Goal: Task Accomplishment & Management: Complete application form

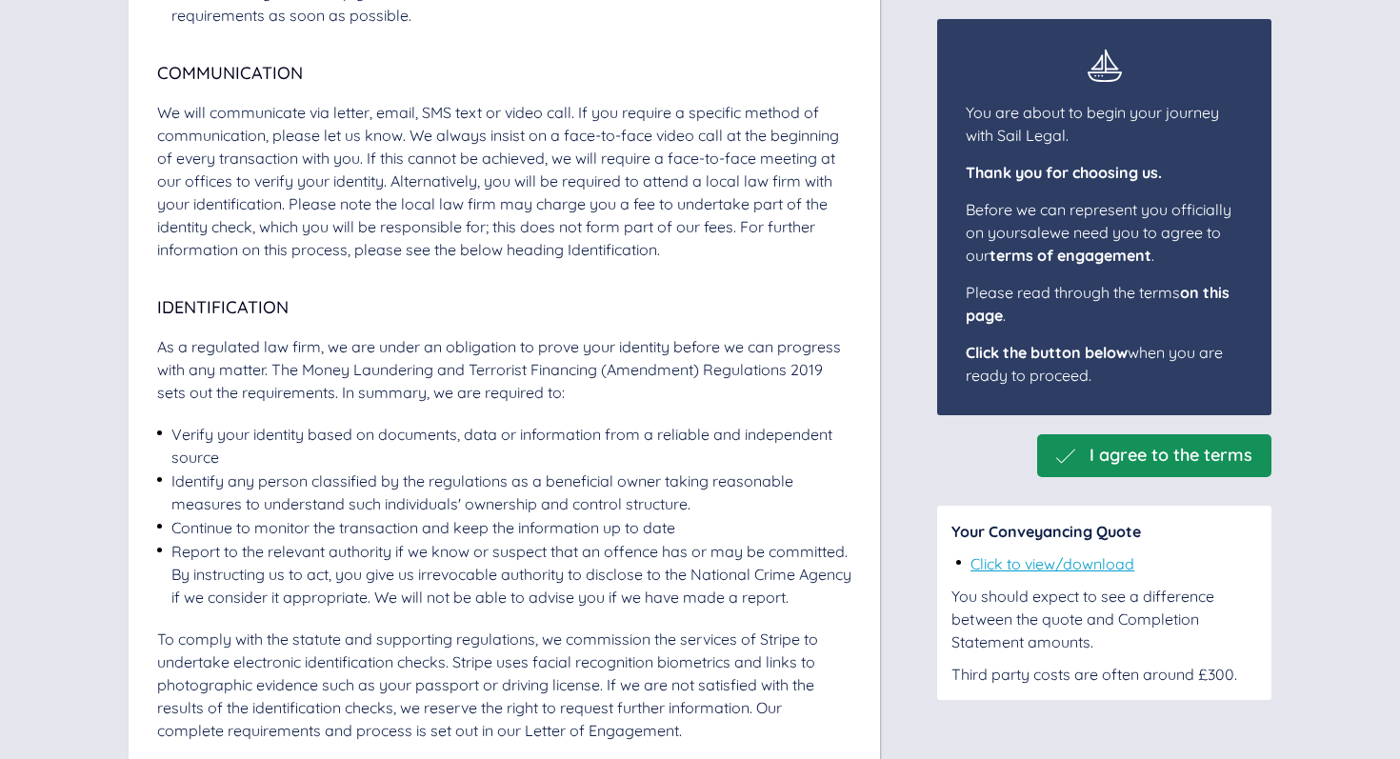
scroll to position [1793, 0]
click at [1134, 467] on div "I agree to the terms" at bounding box center [1154, 455] width 234 height 43
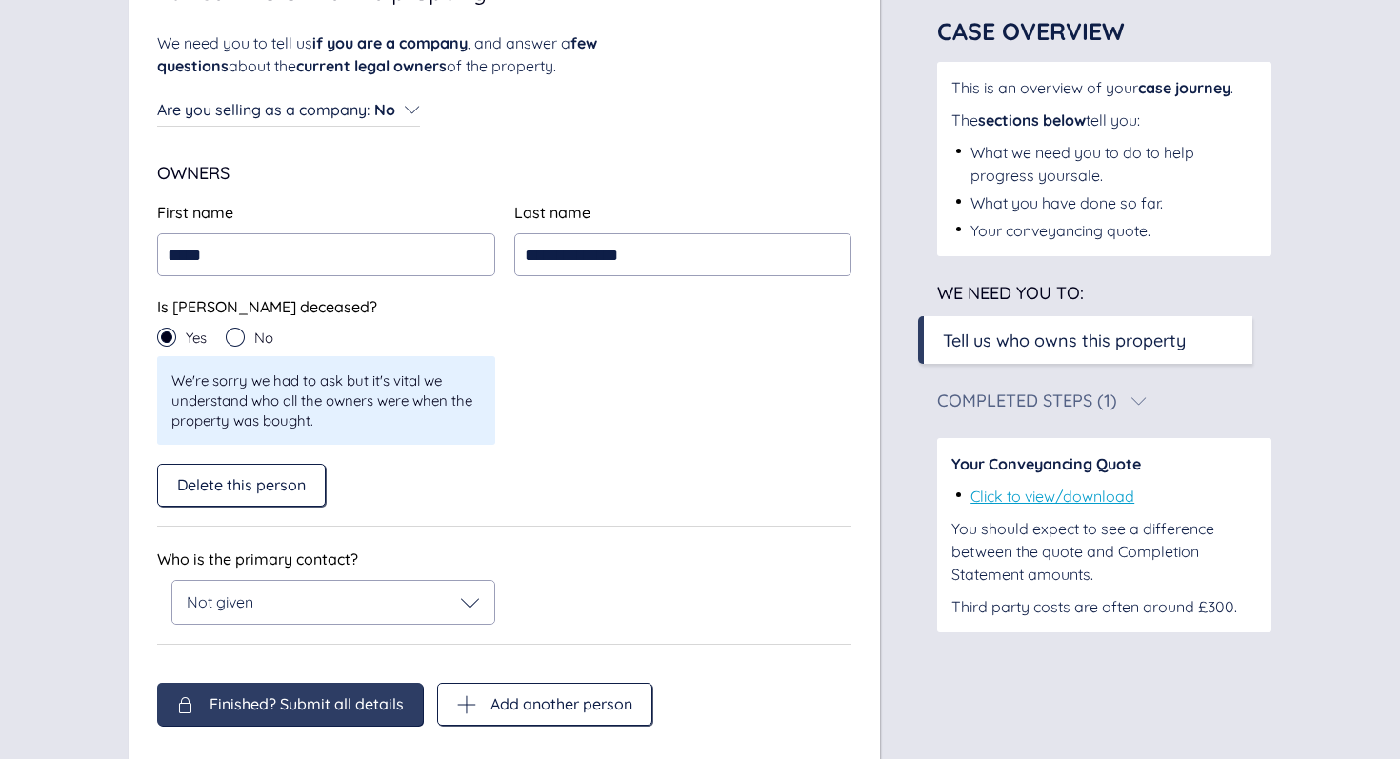
scroll to position [273, 0]
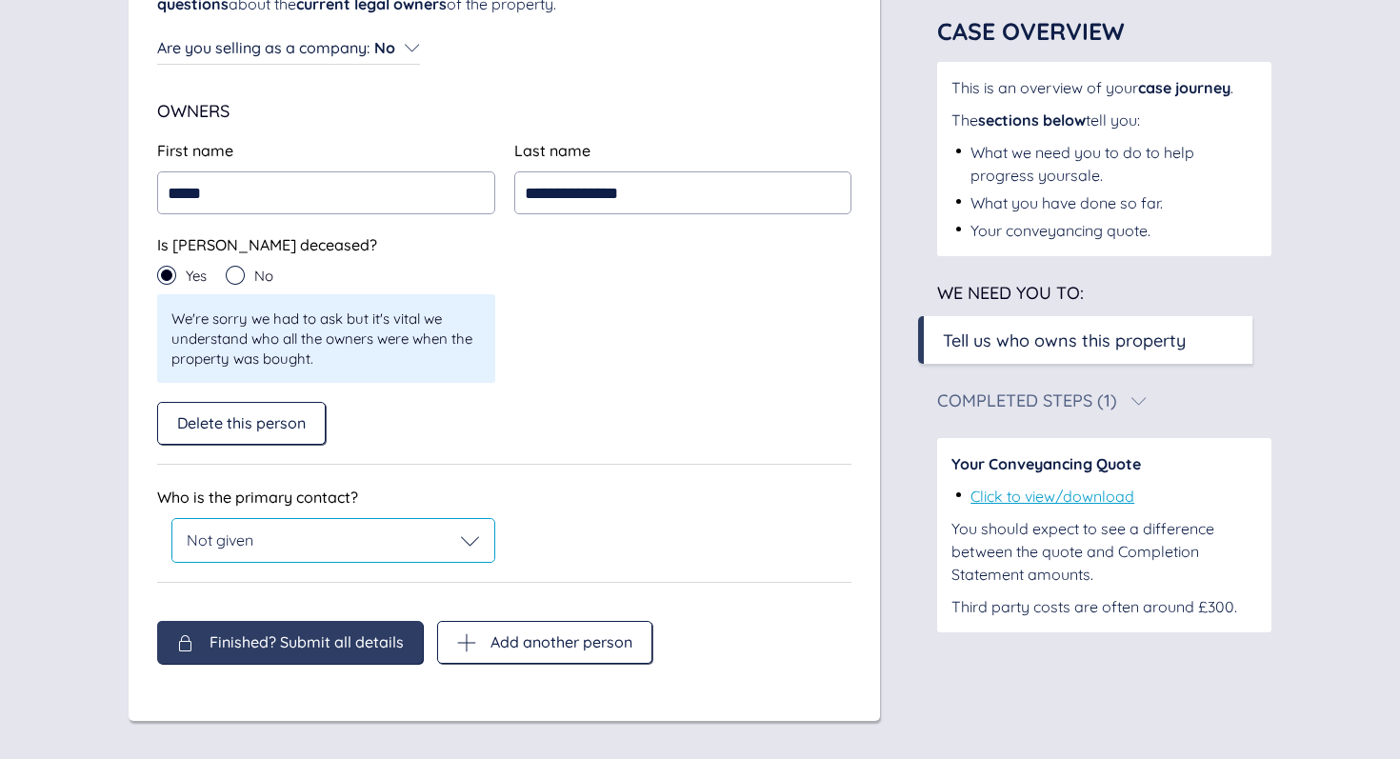
click at [333, 531] on div "Not given" at bounding box center [333, 540] width 293 height 19
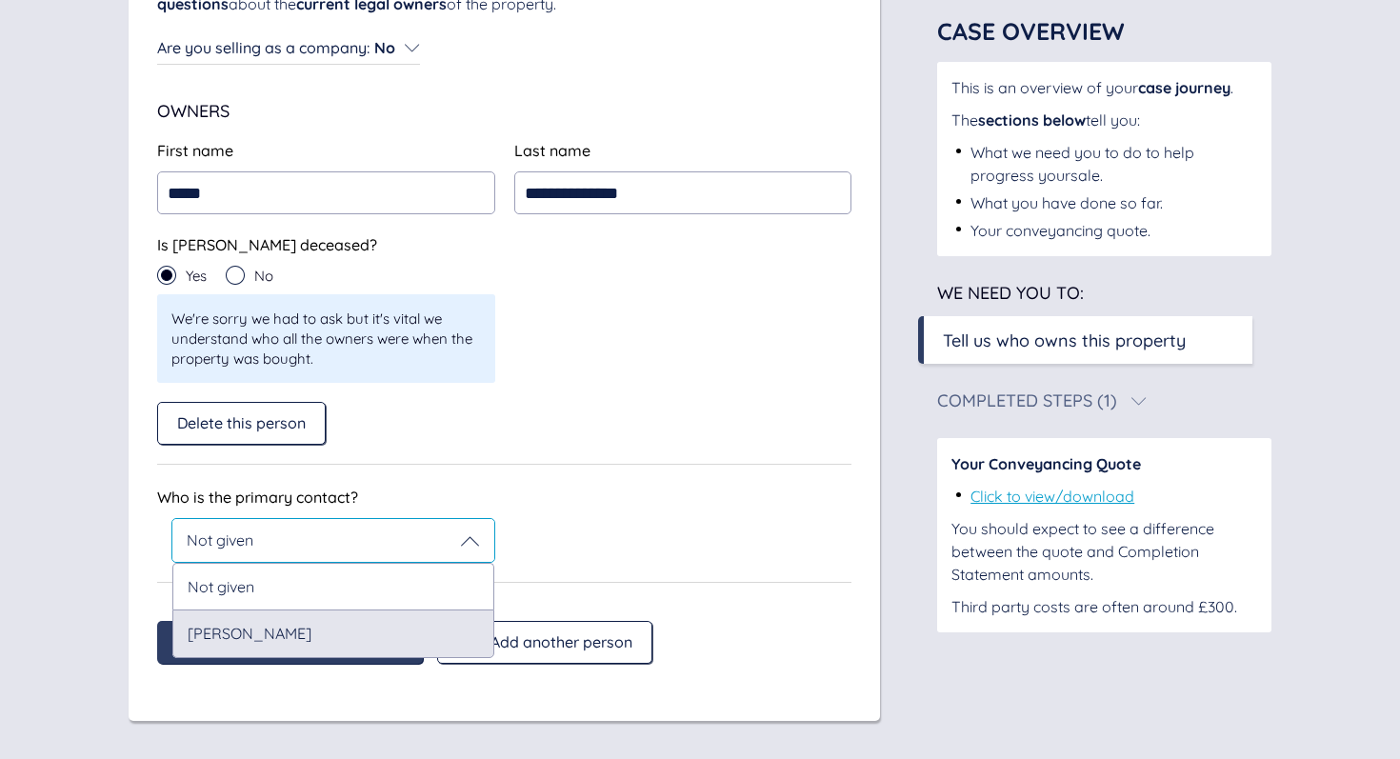
click at [276, 629] on div "[PERSON_NAME]" at bounding box center [333, 633] width 322 height 48
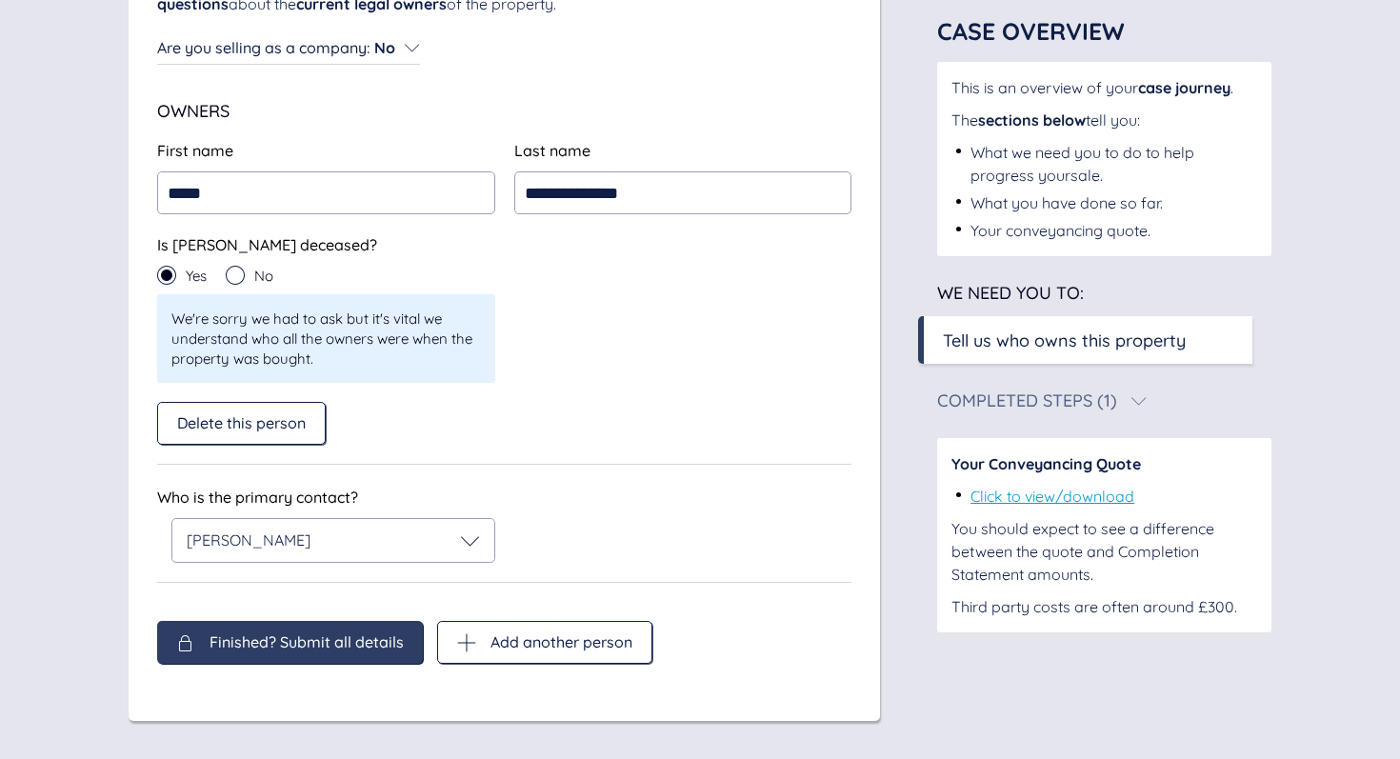
scroll to position [206, 0]
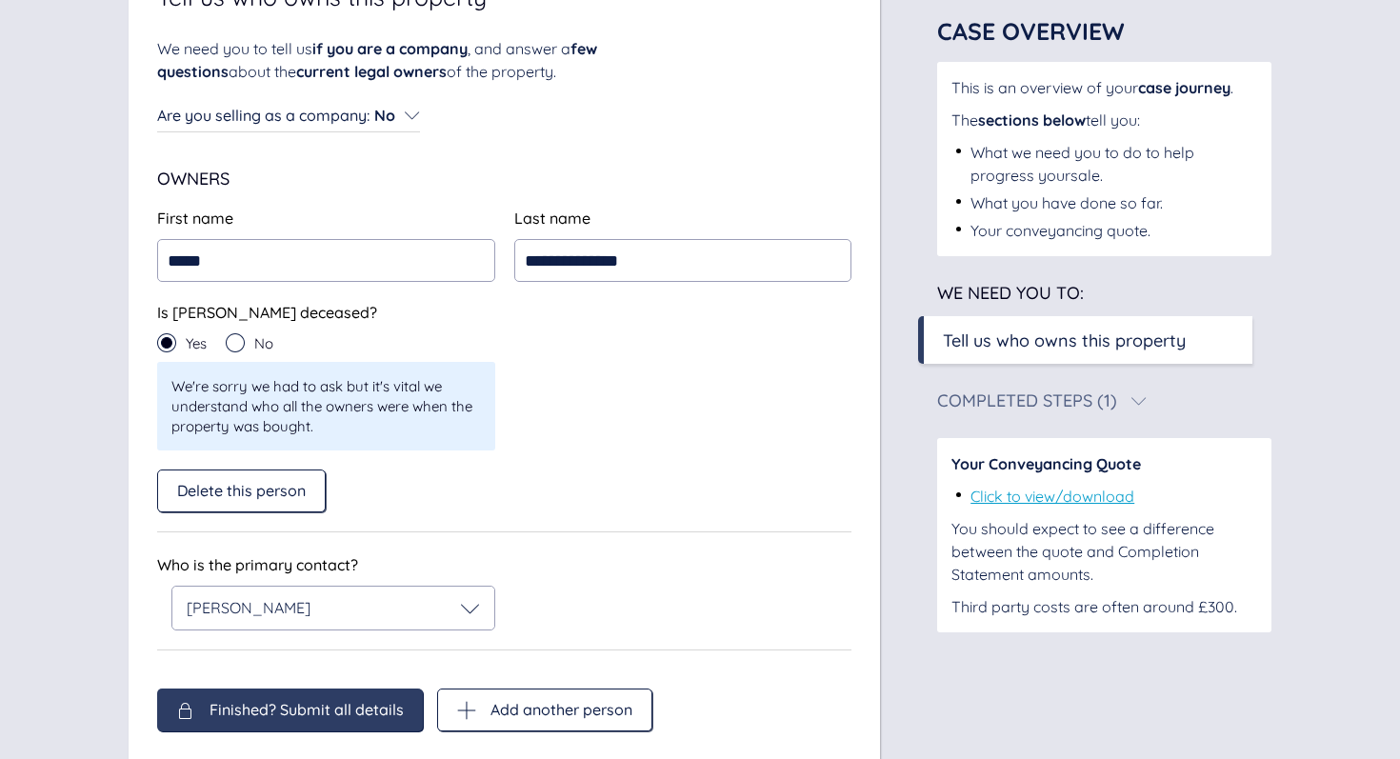
click at [279, 701] on span "Finished? Submit all details" at bounding box center [307, 709] width 194 height 17
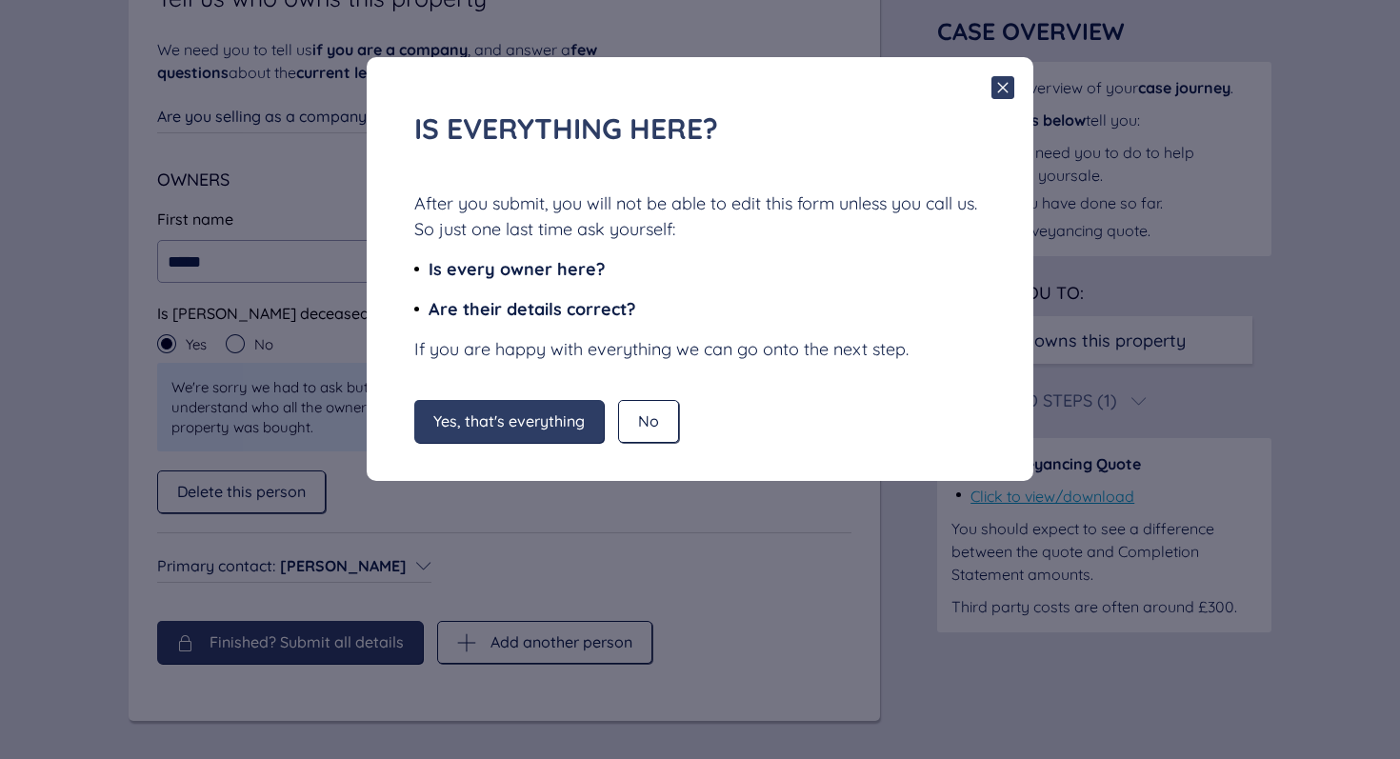
click at [528, 423] on span "Yes, that's everything" at bounding box center [508, 420] width 151 height 17
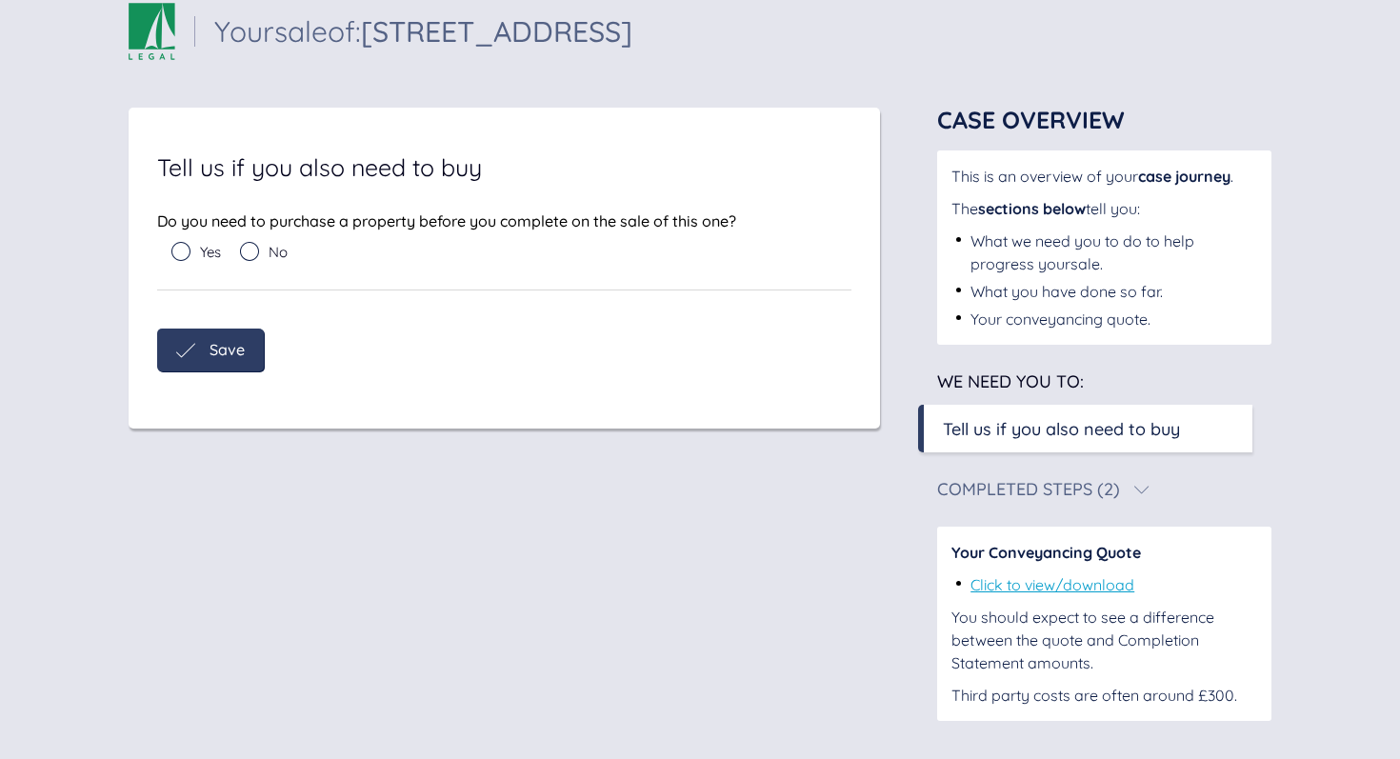
click at [258, 250] on icon at bounding box center [249, 251] width 19 height 19
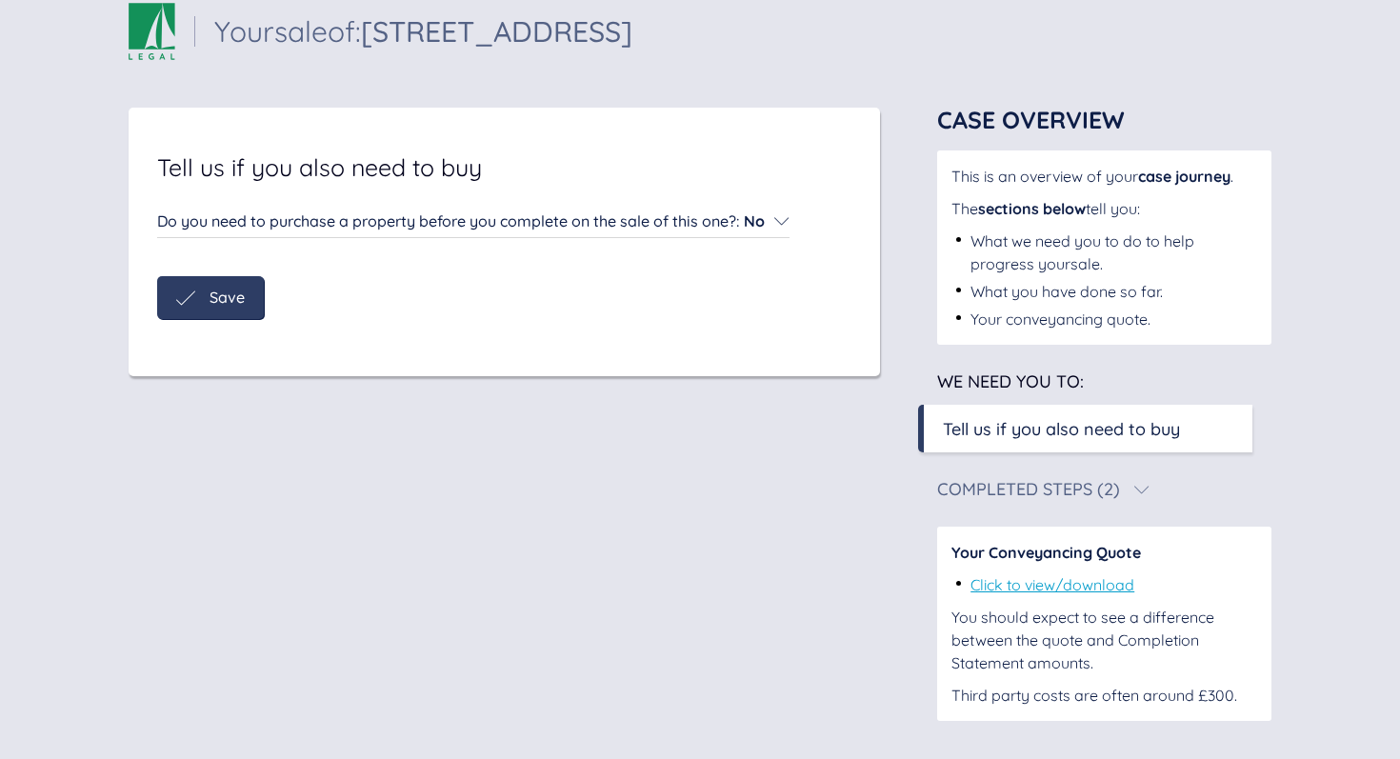
click at [209, 303] on div "Save" at bounding box center [210, 298] width 69 height 19
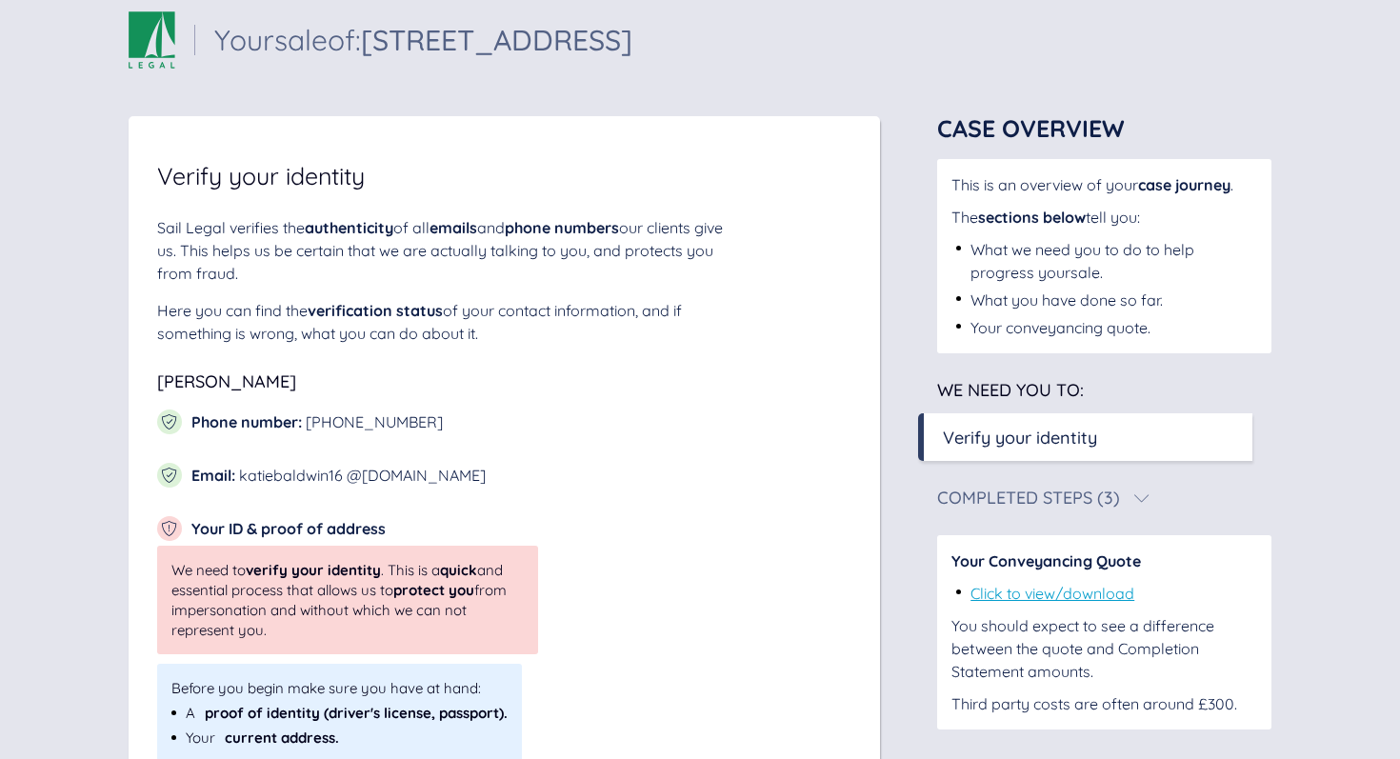
scroll to position [183, 0]
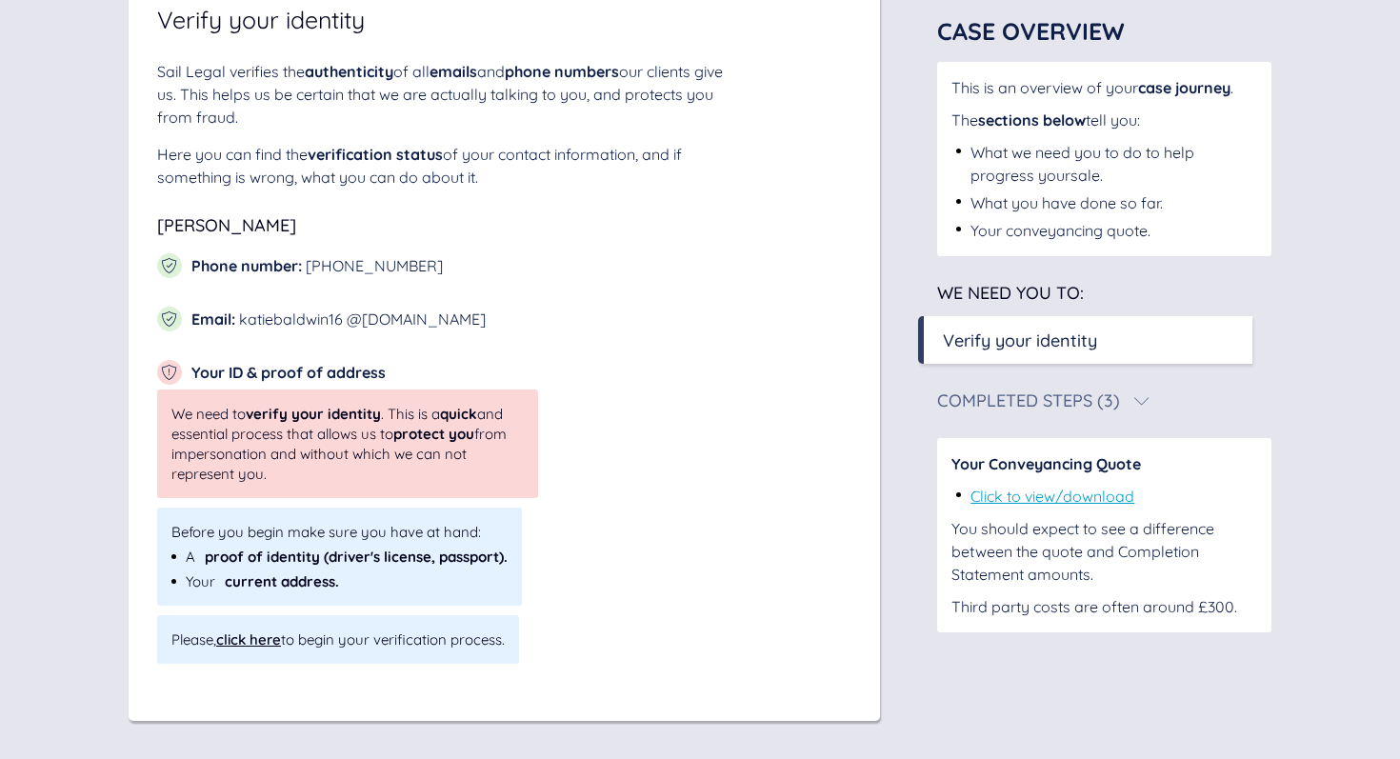
click at [252, 640] on div "click here" at bounding box center [248, 639] width 65 height 18
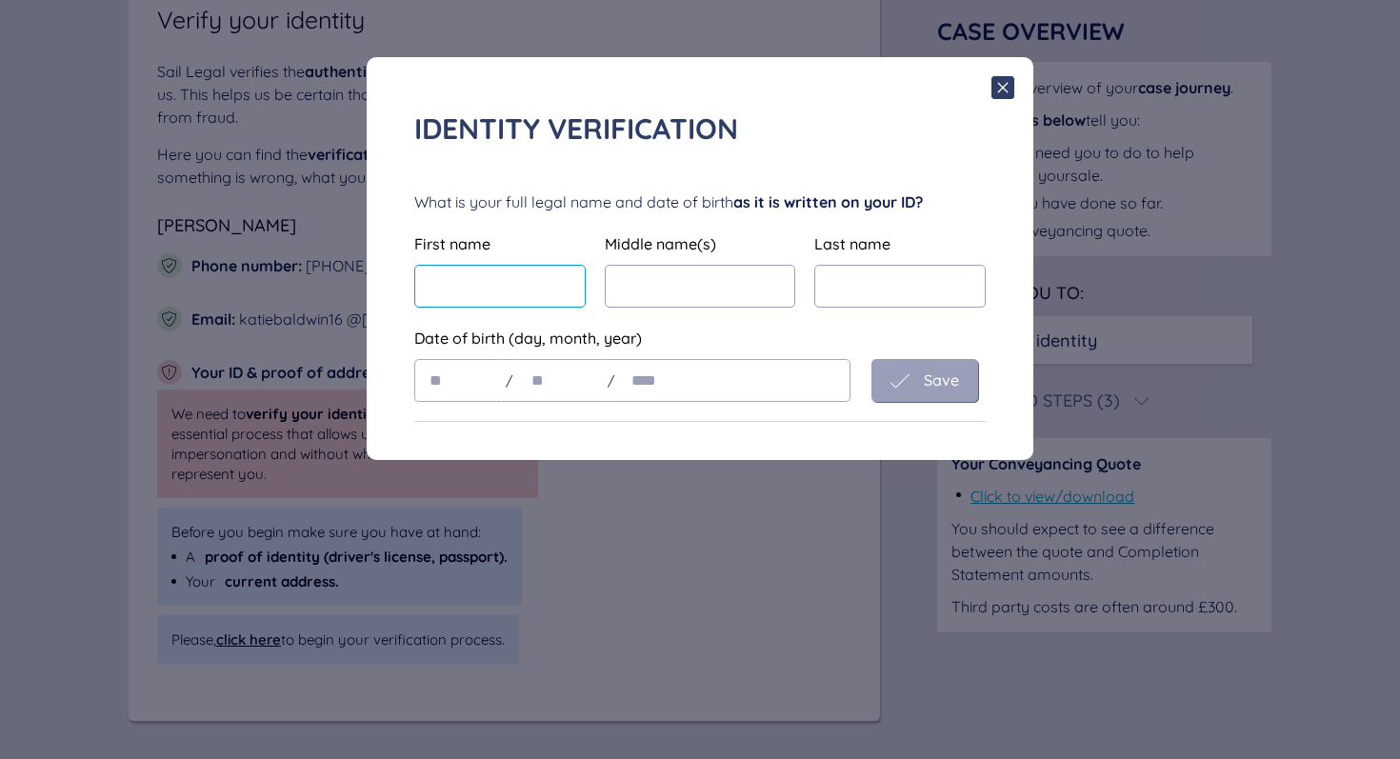
click at [469, 288] on input "text" at bounding box center [499, 286] width 171 height 43
type input "*********"
type input "*******"
type input "**"
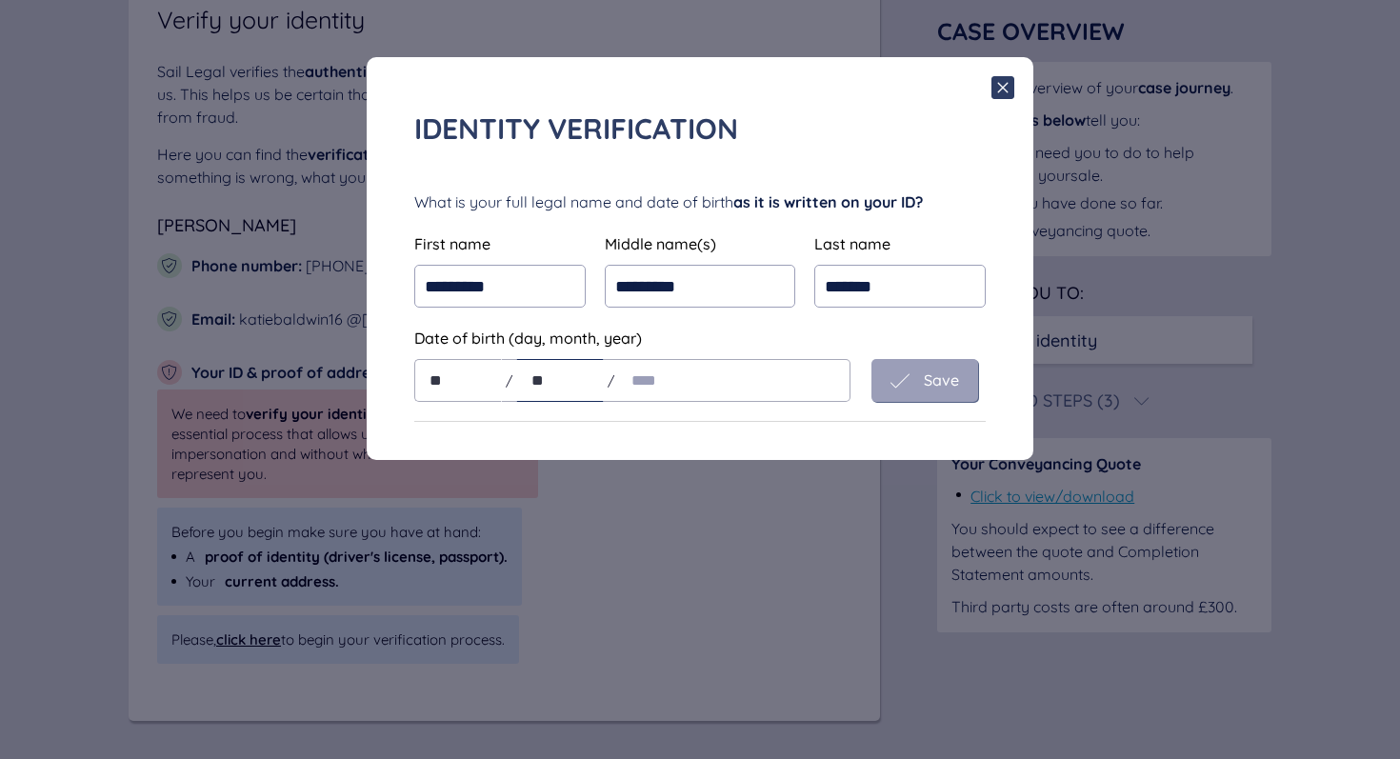
type input "**"
type input "****"
click at [918, 382] on div "Save" at bounding box center [924, 380] width 69 height 19
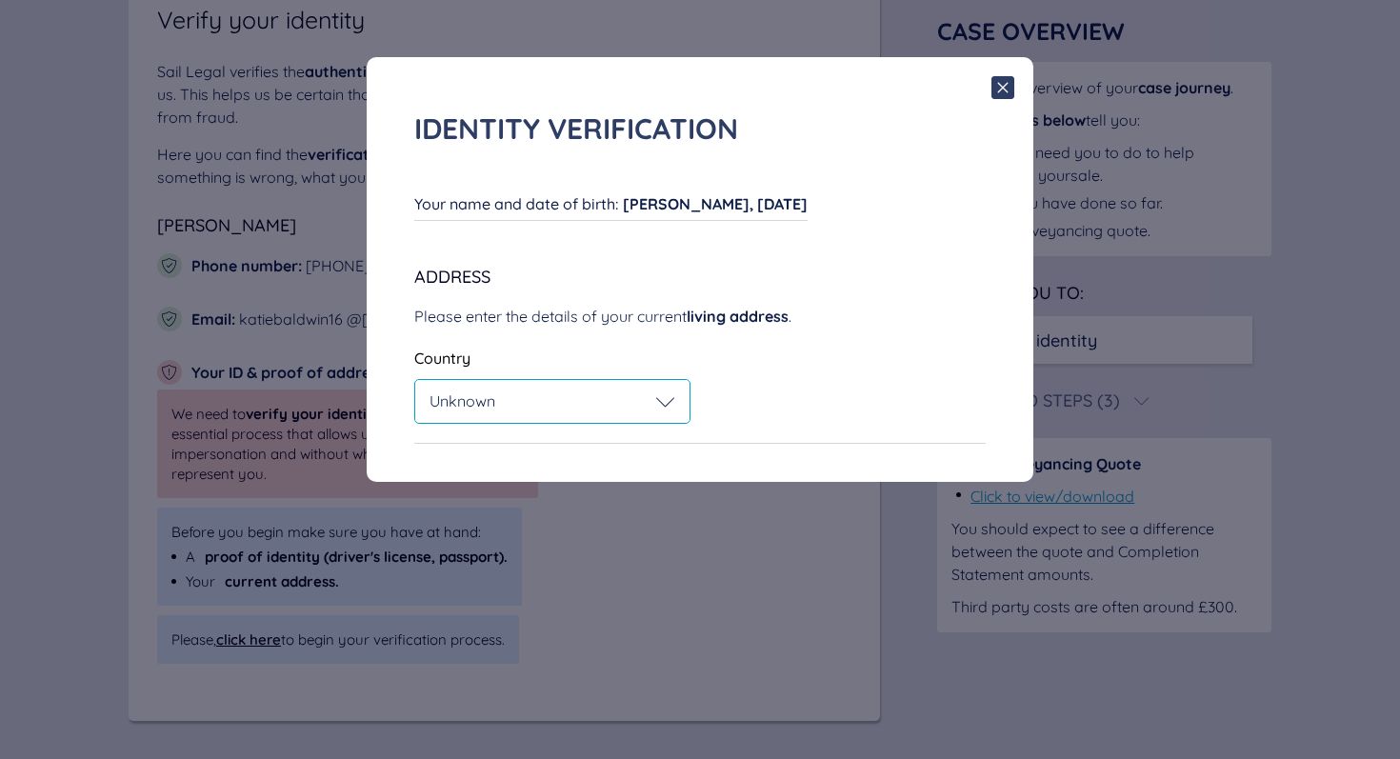
click at [527, 399] on div "Unknown" at bounding box center [552, 401] width 246 height 19
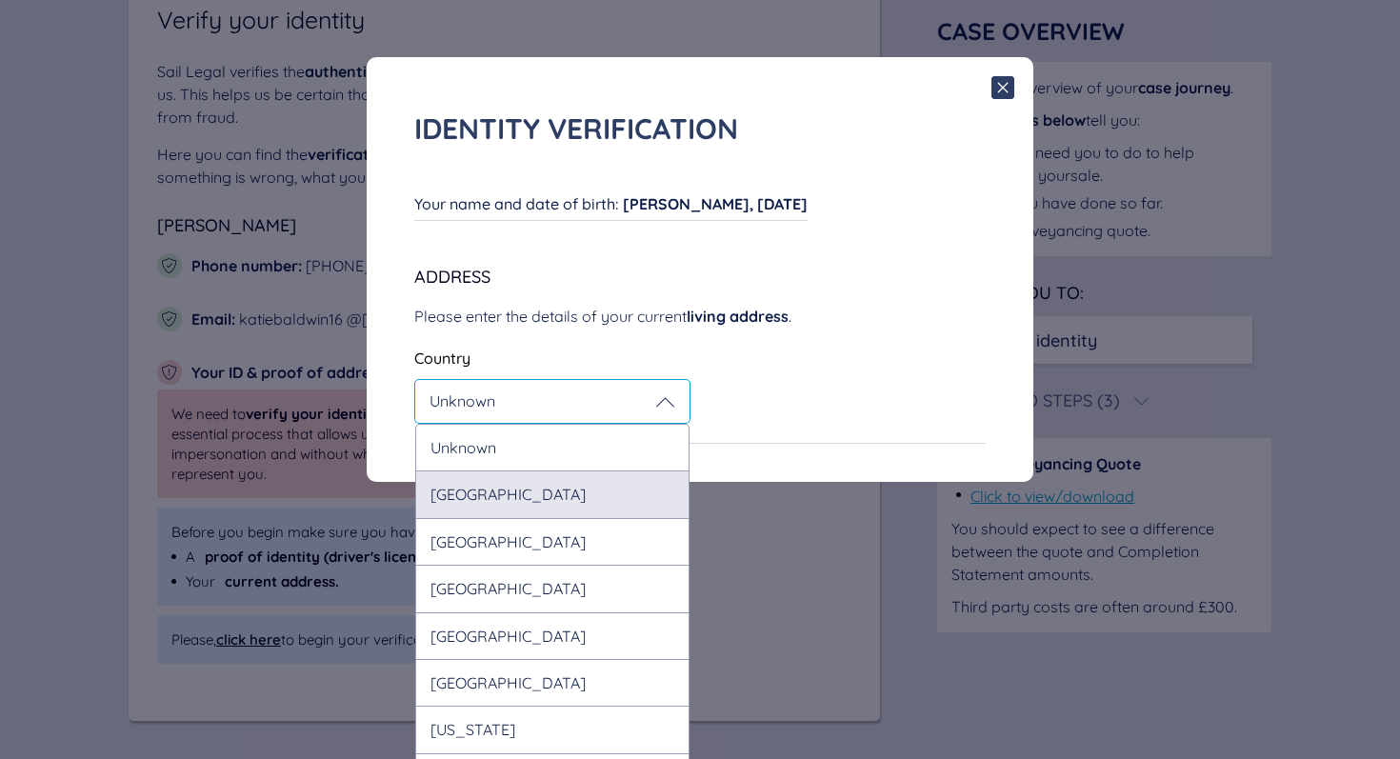
click at [509, 502] on div "[GEOGRAPHIC_DATA]" at bounding box center [552, 493] width 274 height 47
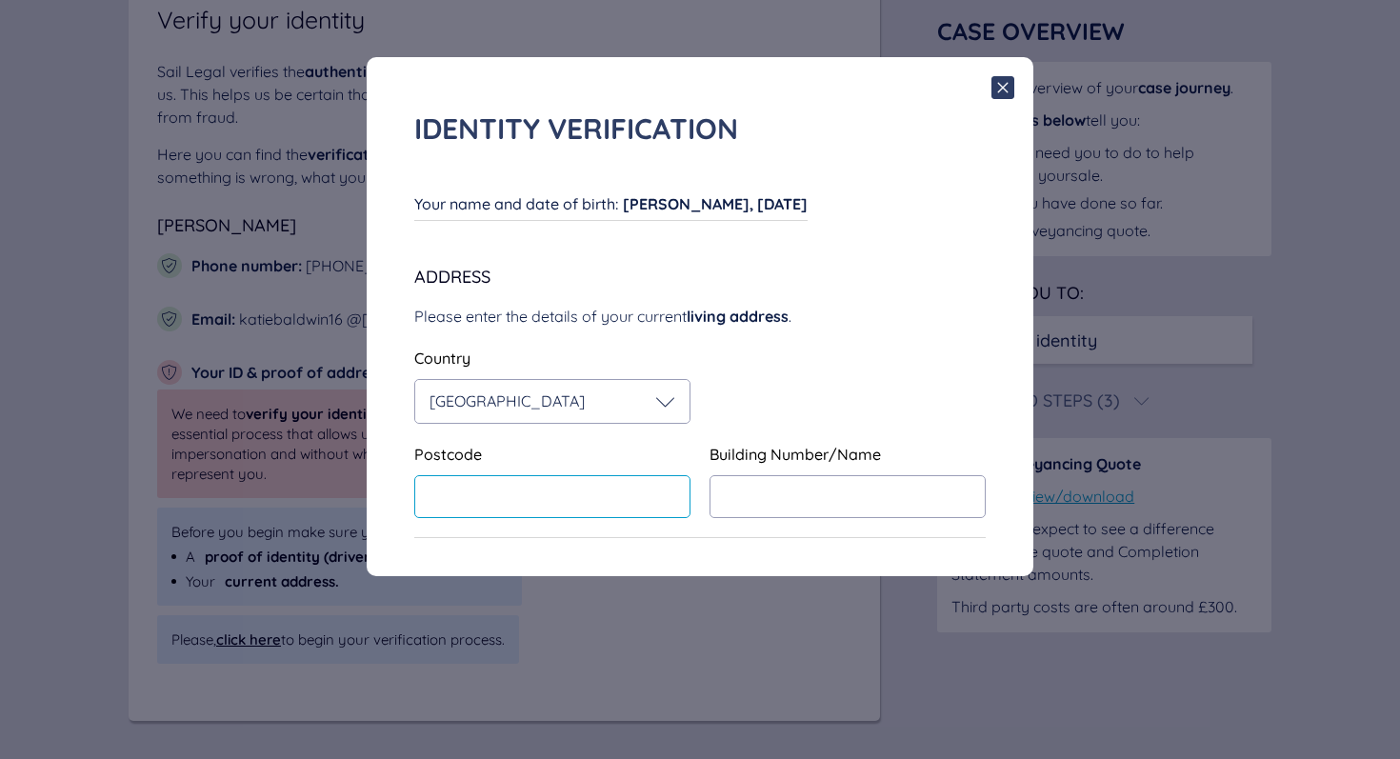
click at [509, 502] on input "text" at bounding box center [552, 496] width 276 height 43
type input "********"
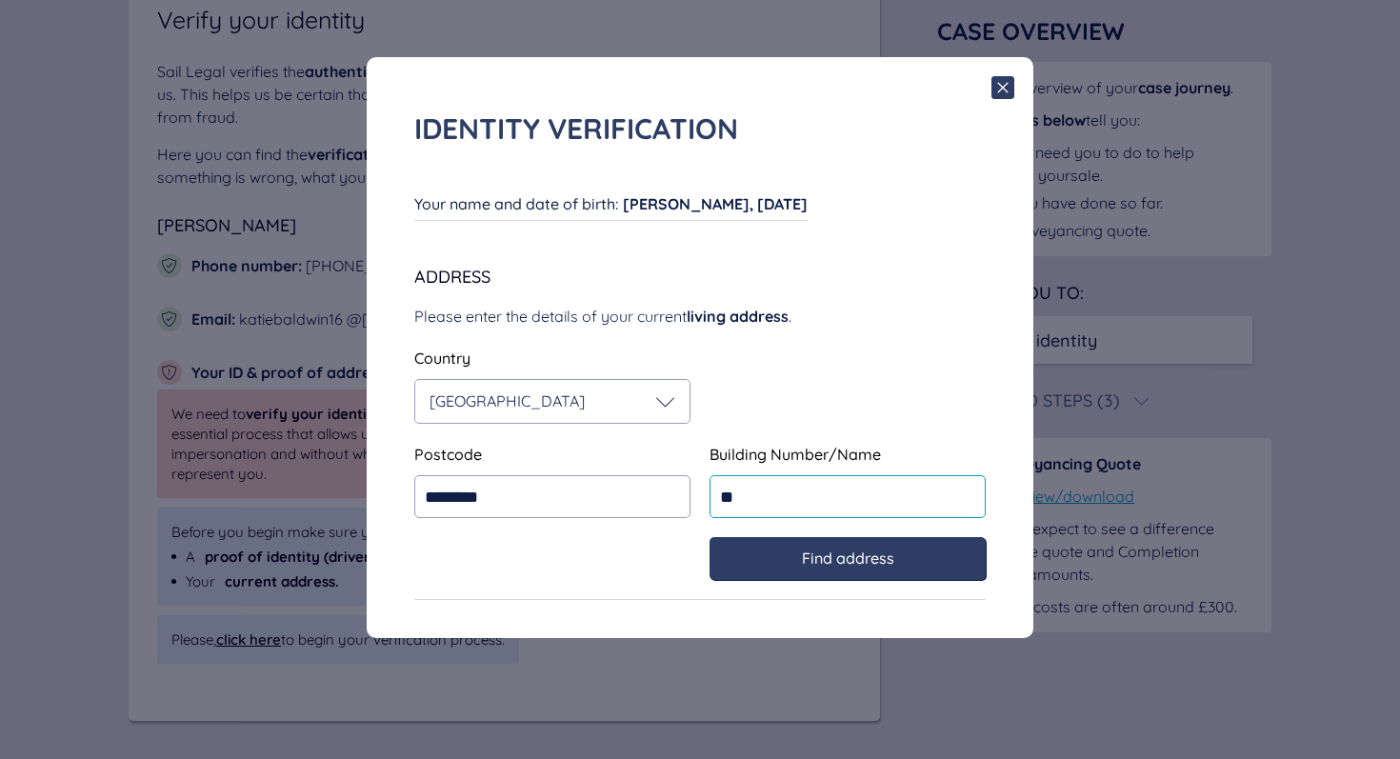
type input "*"
type input "**"
click at [829, 567] on span "Find address" at bounding box center [848, 557] width 92 height 17
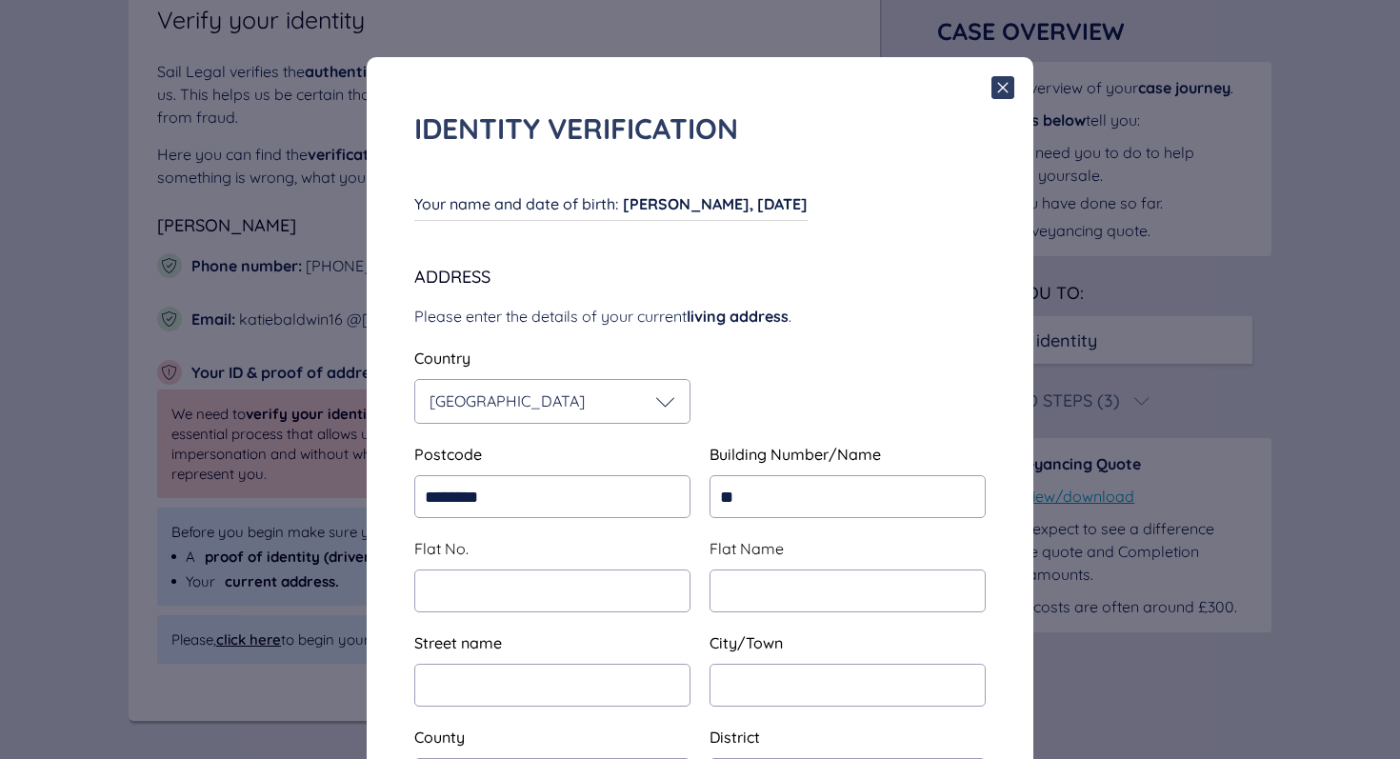
type input "**********"
type input "*********"
type input "****"
type input "*****"
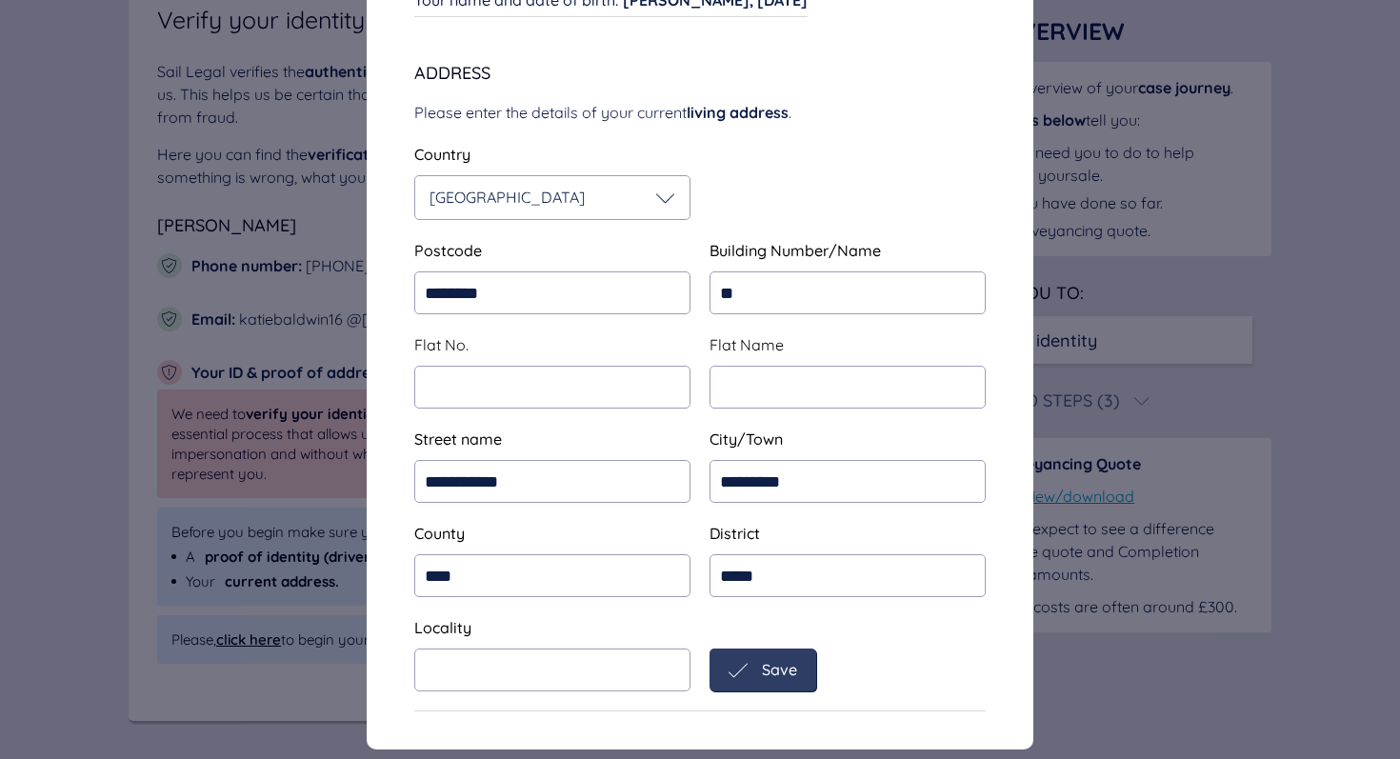
click at [770, 679] on div "Save" at bounding box center [763, 670] width 69 height 19
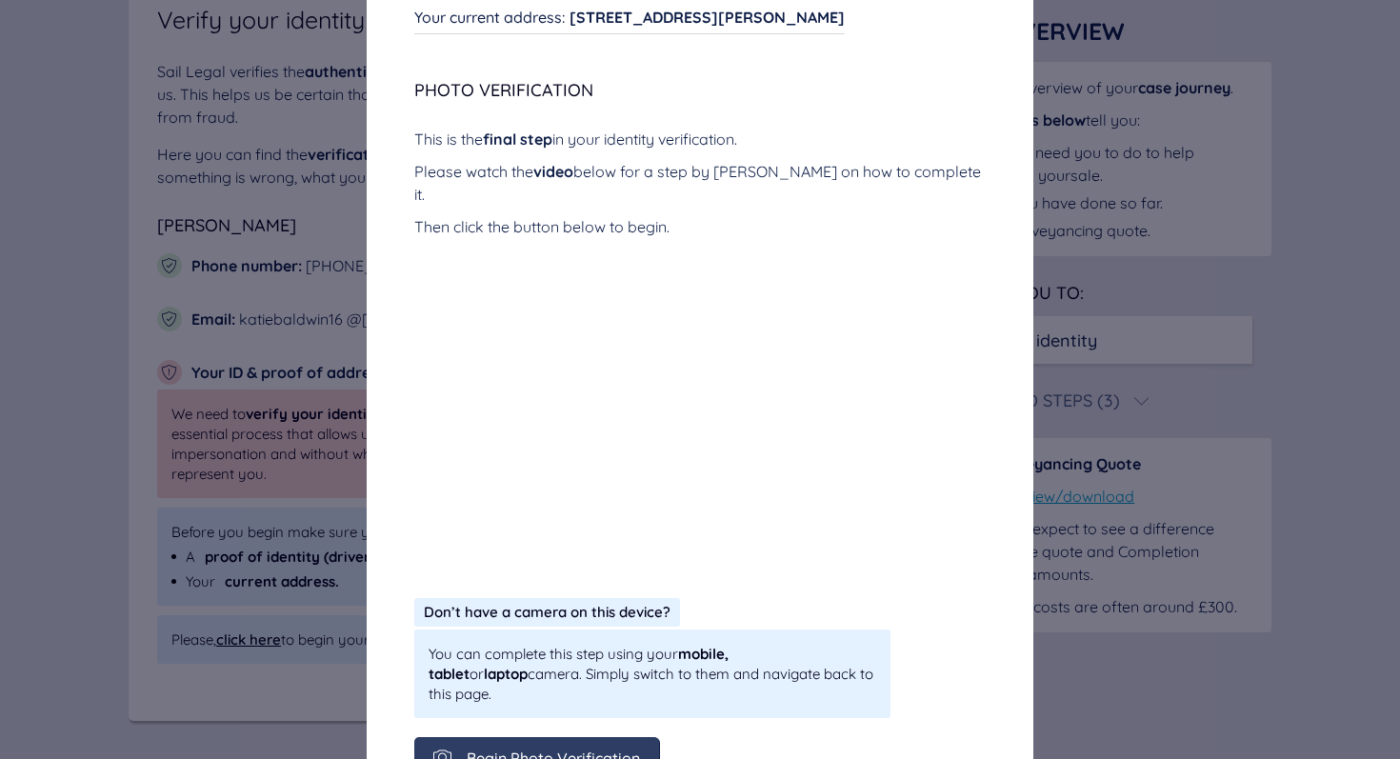
scroll to position [290, 0]
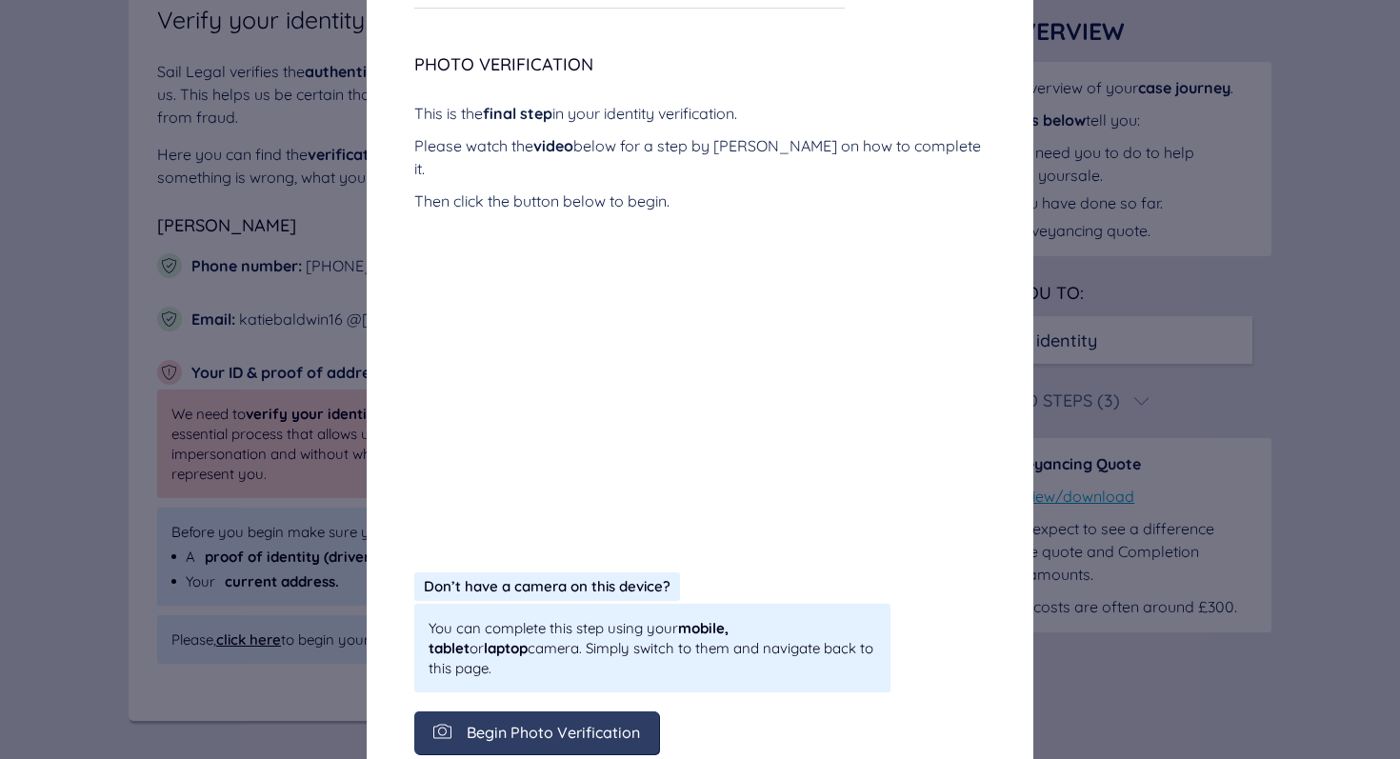
click at [549, 724] on span "Begin Photo Verification" at bounding box center [553, 732] width 173 height 17
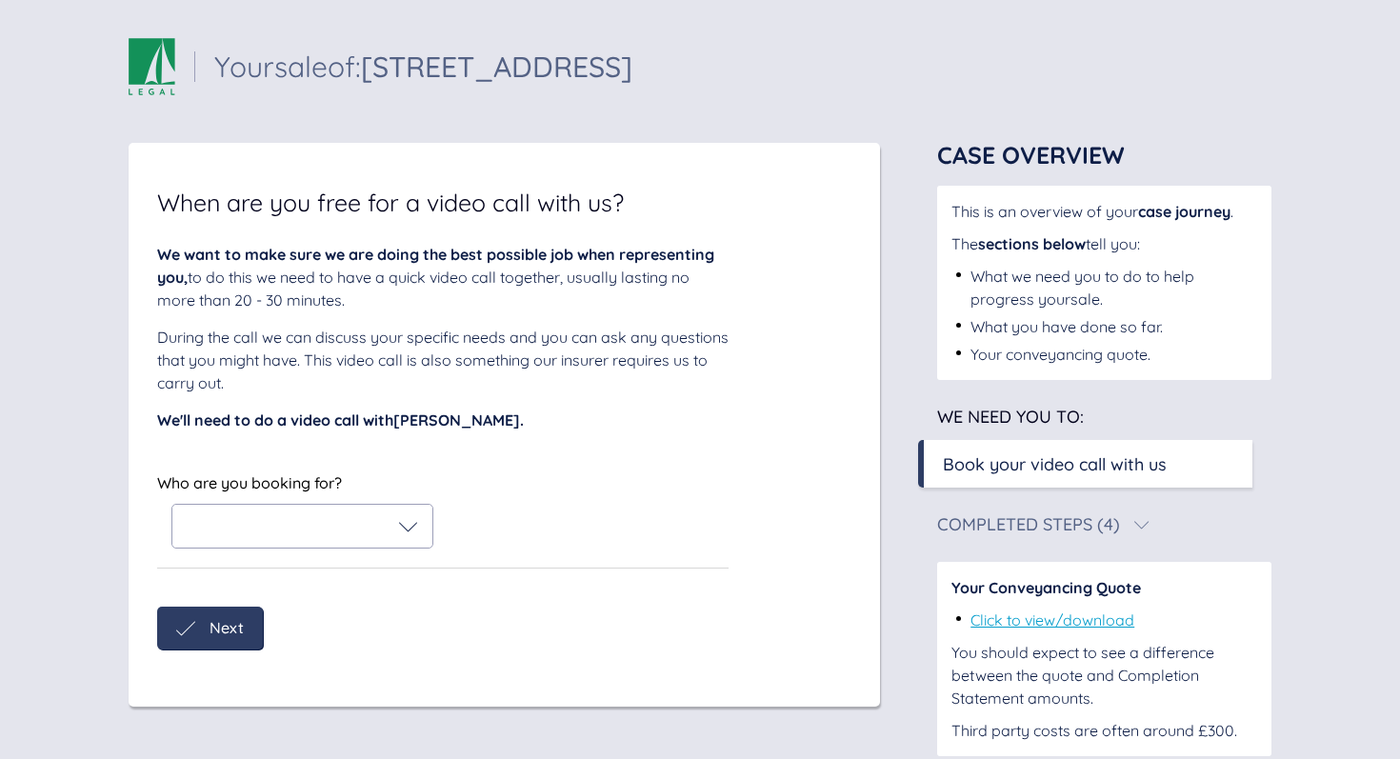
click at [409, 541] on div at bounding box center [302, 526] width 260 height 43
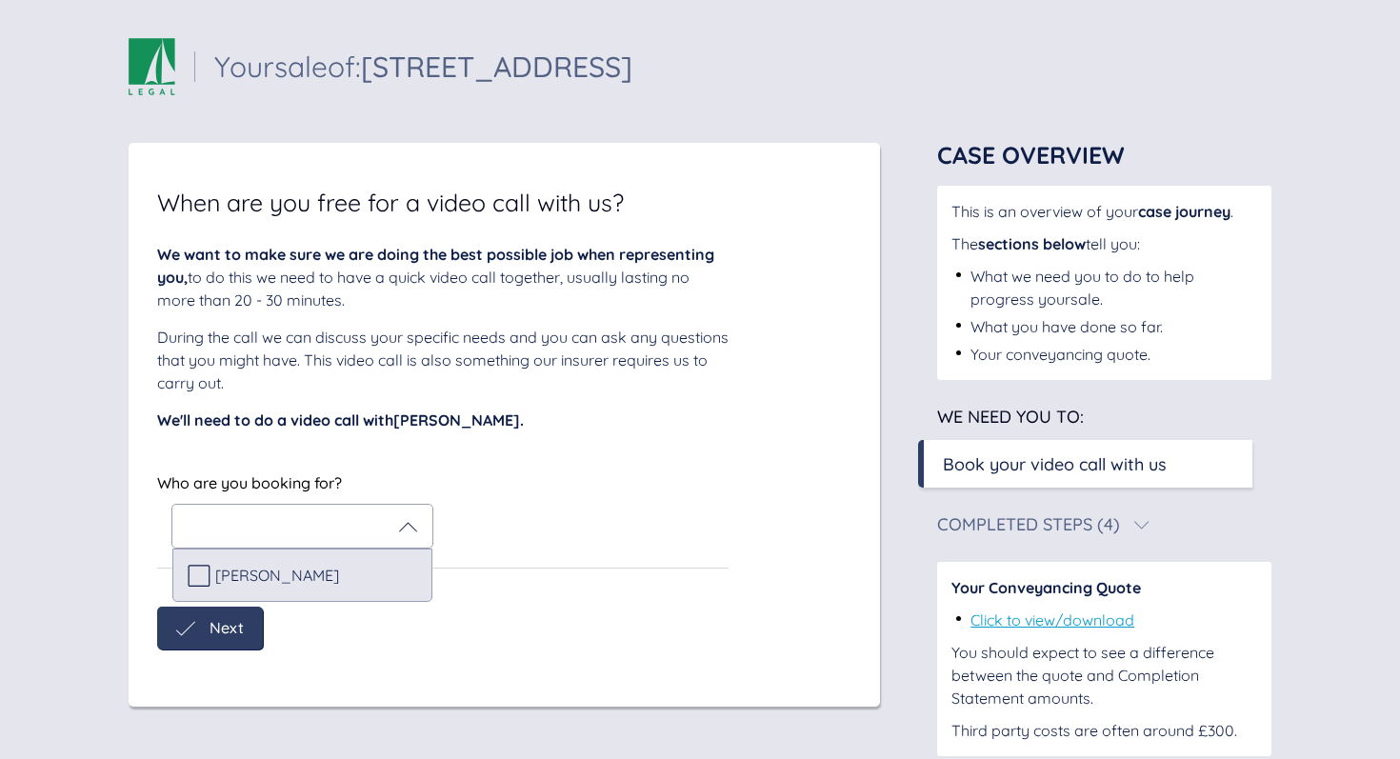
click at [286, 562] on div "[PERSON_NAME]" at bounding box center [302, 575] width 260 height 53
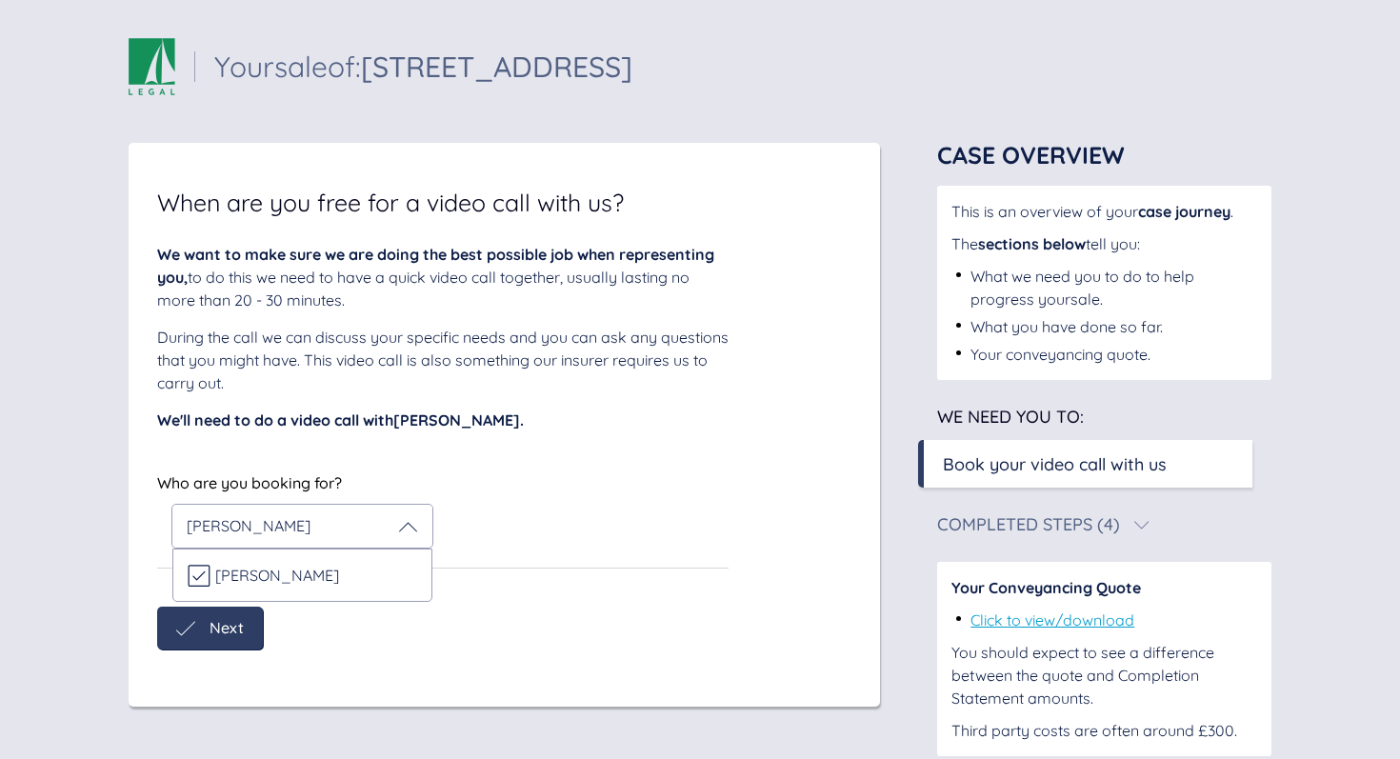
click at [226, 619] on span "Next" at bounding box center [227, 627] width 34 height 17
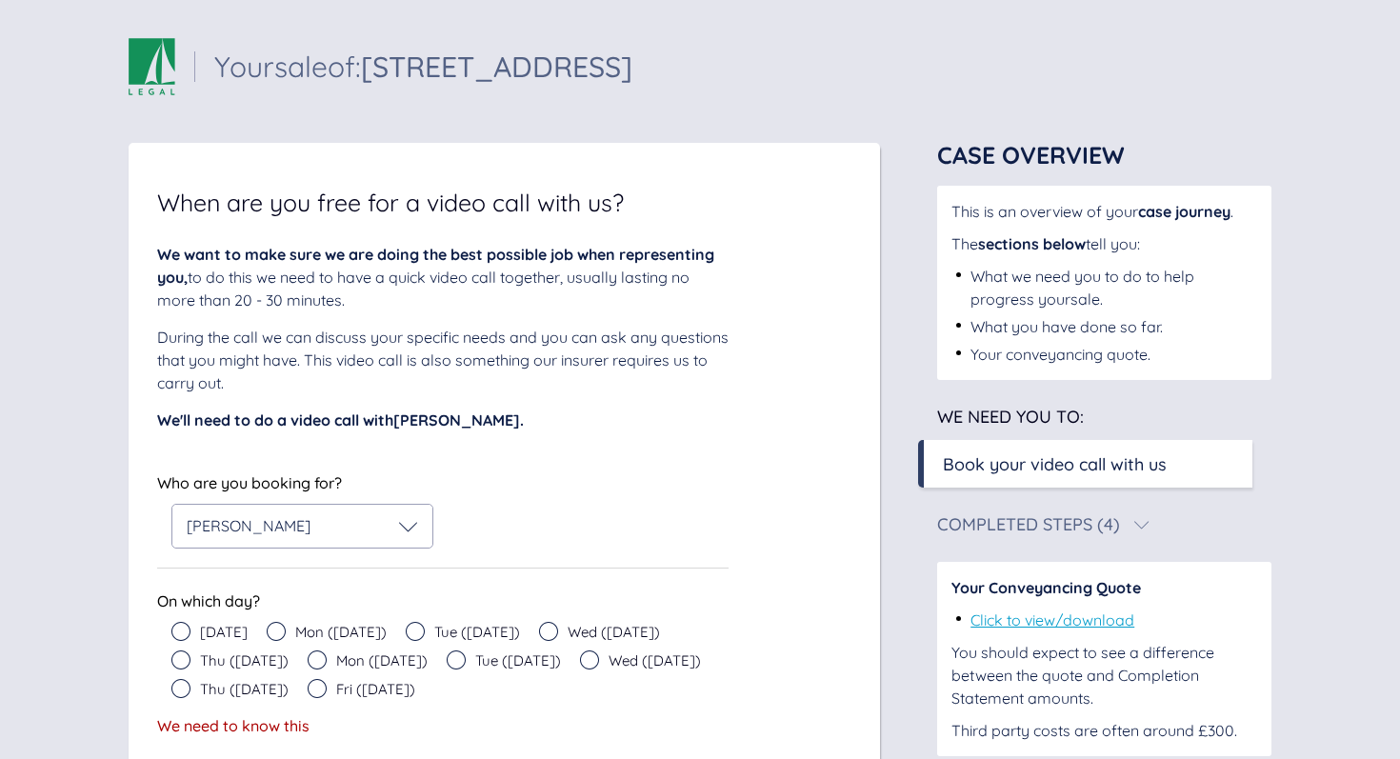
click at [295, 637] on span "Mon (Sep 22)" at bounding box center [340, 632] width 91 height 14
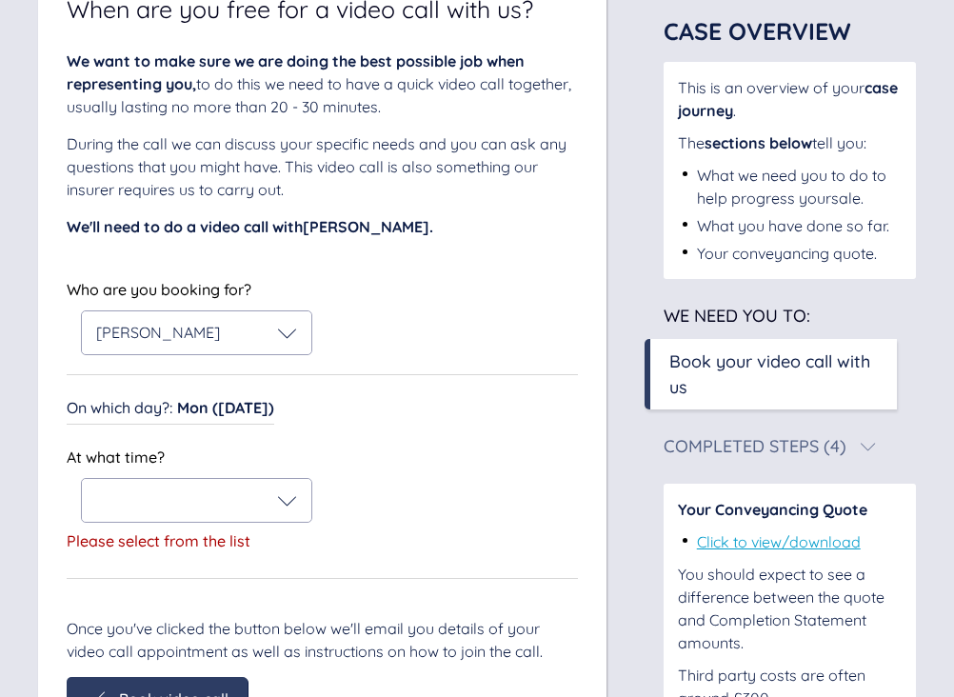
scroll to position [234, 0]
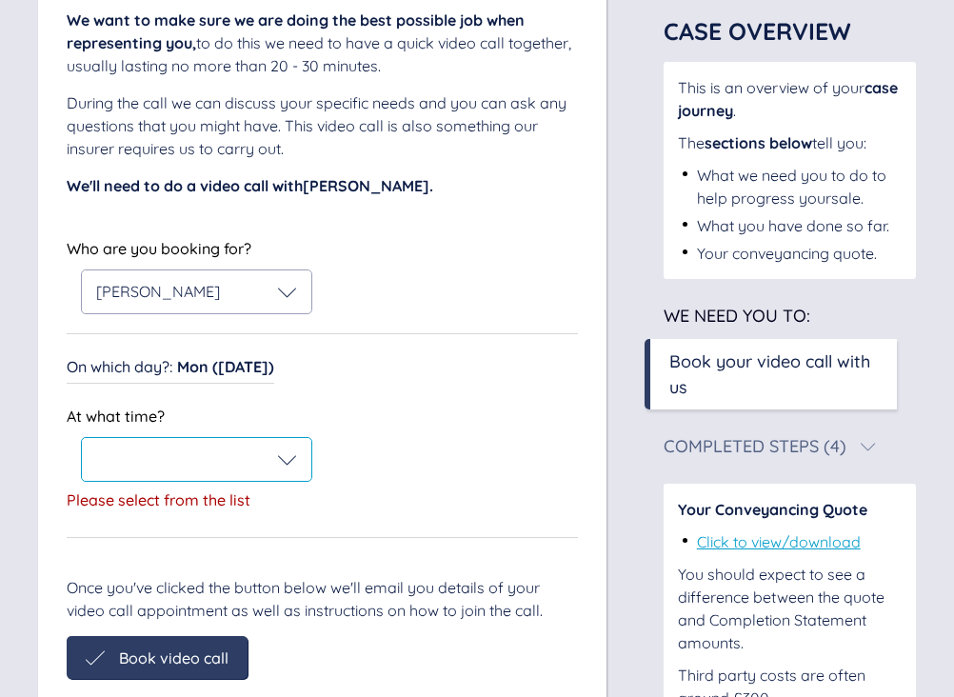
click at [285, 460] on icon at bounding box center [287, 459] width 19 height 19
click at [352, 394] on div "Who are you booking for? Katie Baldwin Who are you booking for? Katie Baldwin O…" at bounding box center [322, 386] width 511 height 303
click at [250, 363] on span "Mon (Sep 22)" at bounding box center [225, 366] width 97 height 19
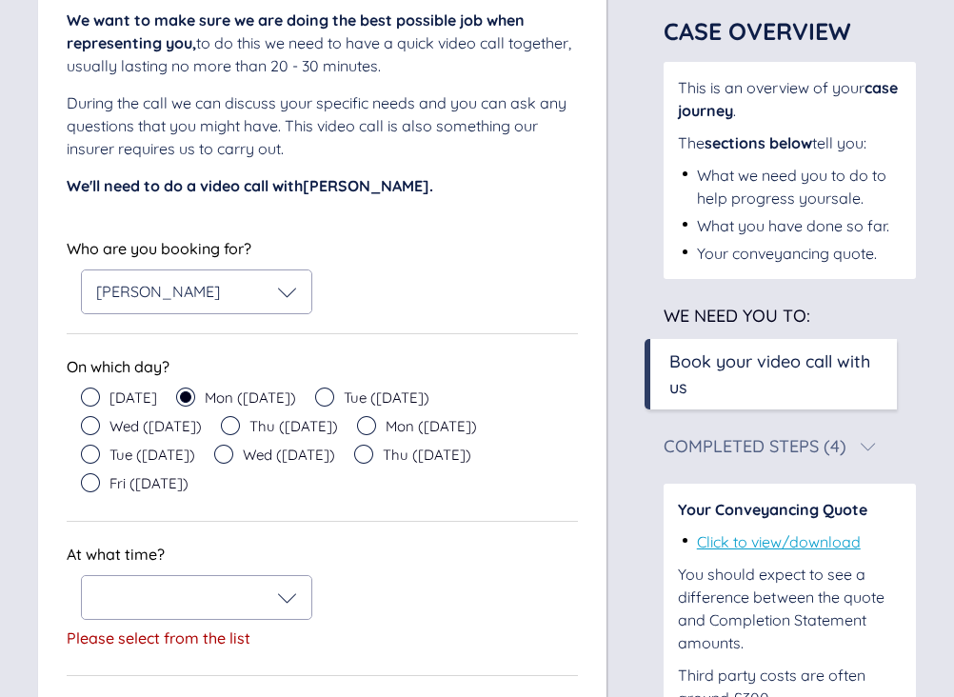
click at [315, 395] on icon at bounding box center [324, 397] width 19 height 19
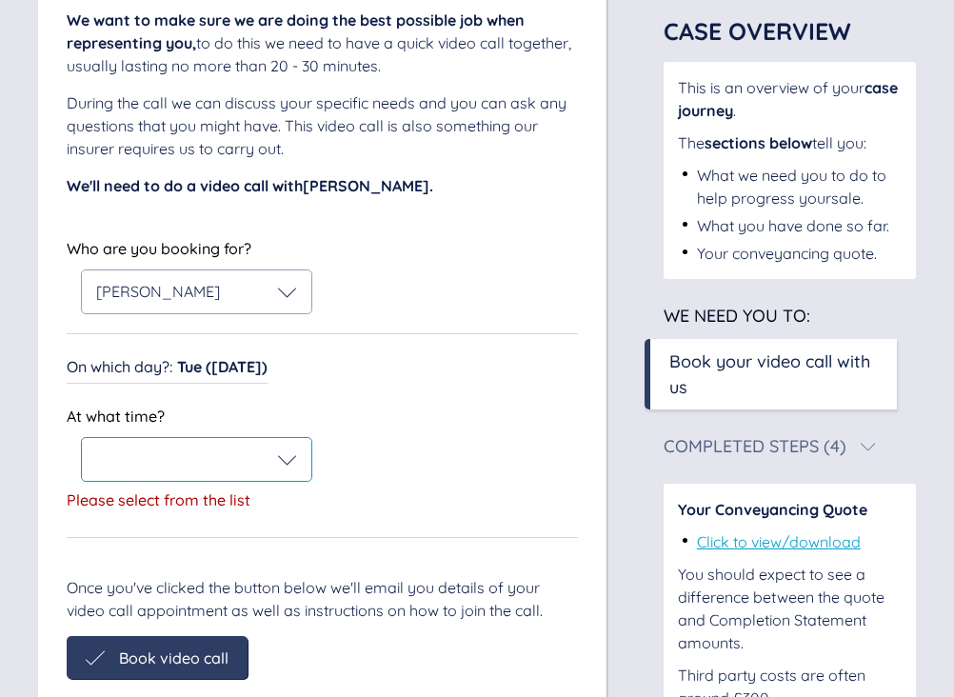
click at [278, 455] on icon at bounding box center [287, 459] width 19 height 19
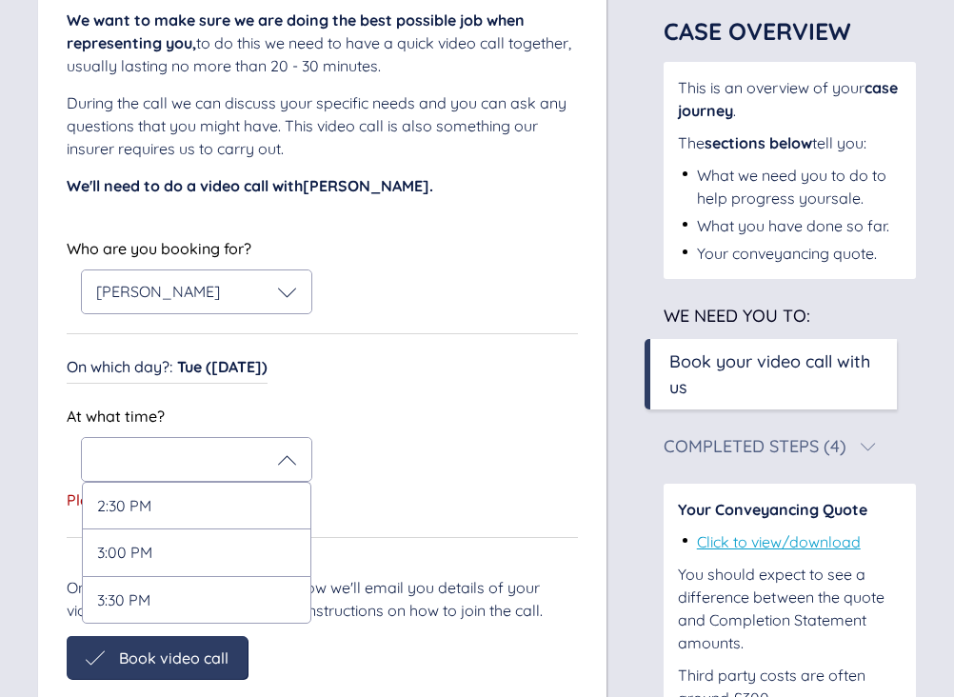
click at [429, 462] on div "At what time? 2:30 PM 3:00 PM 3:30 PM Please select from the list" at bounding box center [322, 460] width 511 height 115
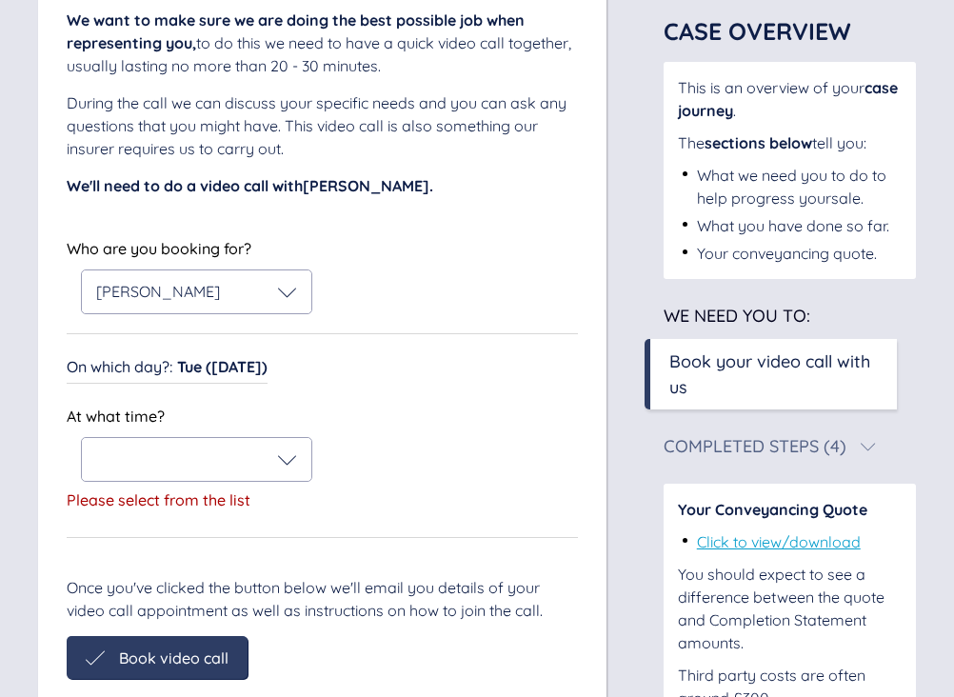
click at [258, 365] on span "Tue (Sep 23)" at bounding box center [222, 366] width 90 height 19
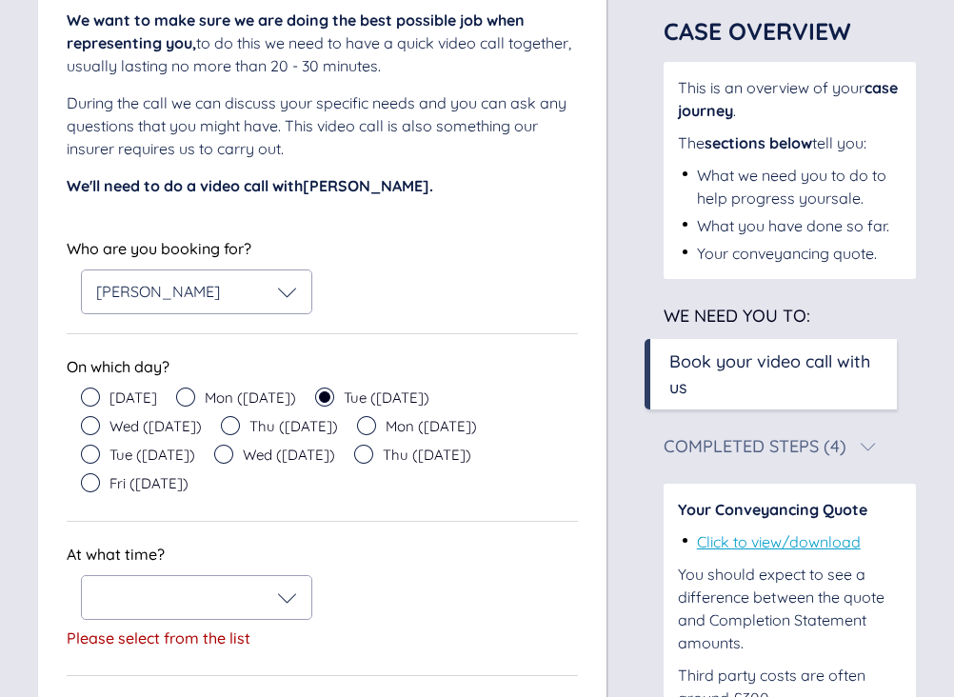
click at [100, 416] on icon at bounding box center [90, 425] width 19 height 19
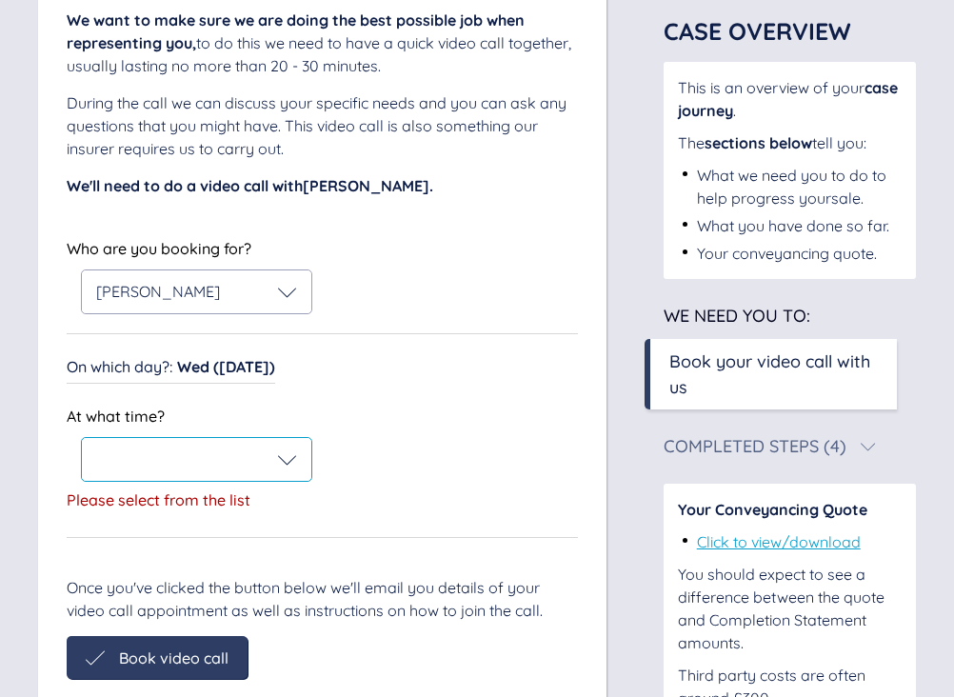
click at [280, 460] on icon at bounding box center [287, 459] width 19 height 19
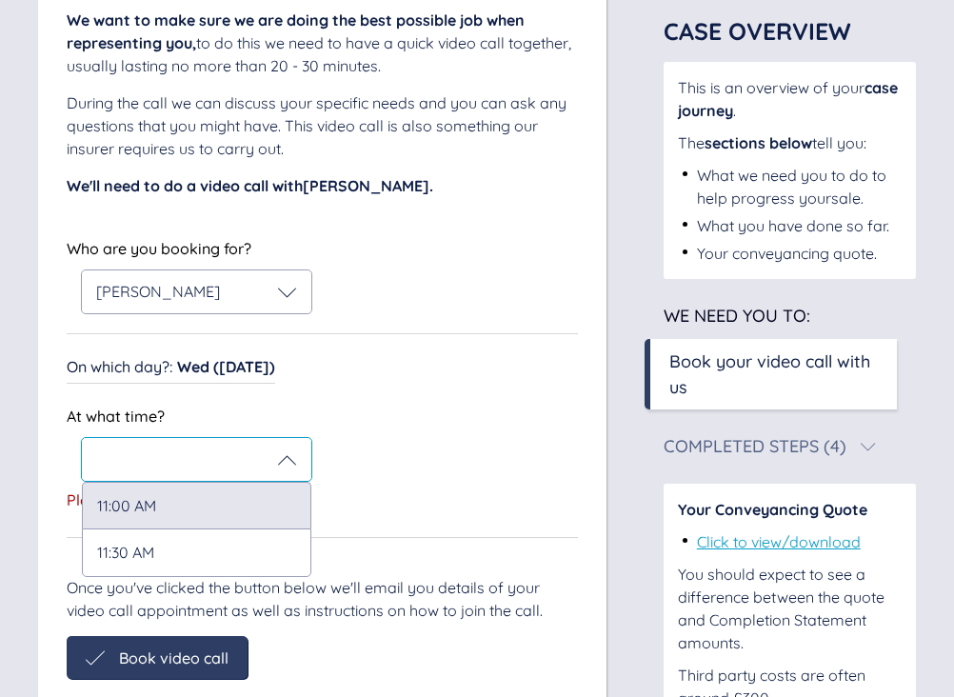
click at [207, 495] on div "11:00 AM" at bounding box center [197, 505] width 230 height 47
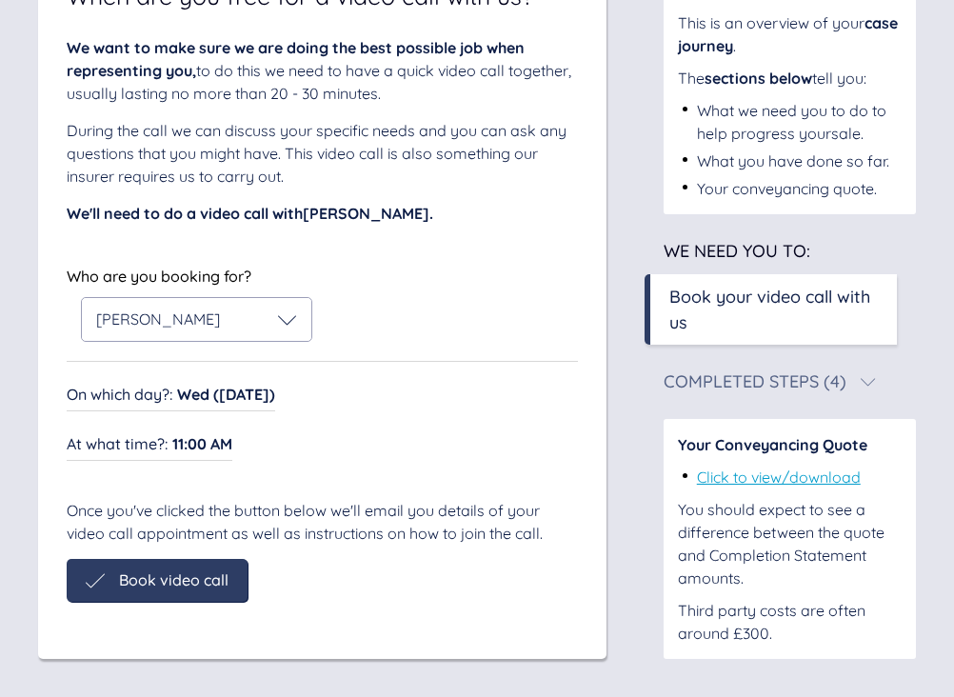
click at [187, 629] on div "When are you free for a video call with us? We want to make sure we are doing t…" at bounding box center [322, 297] width 569 height 723
click at [192, 591] on div "Book video call" at bounding box center [157, 580] width 181 height 43
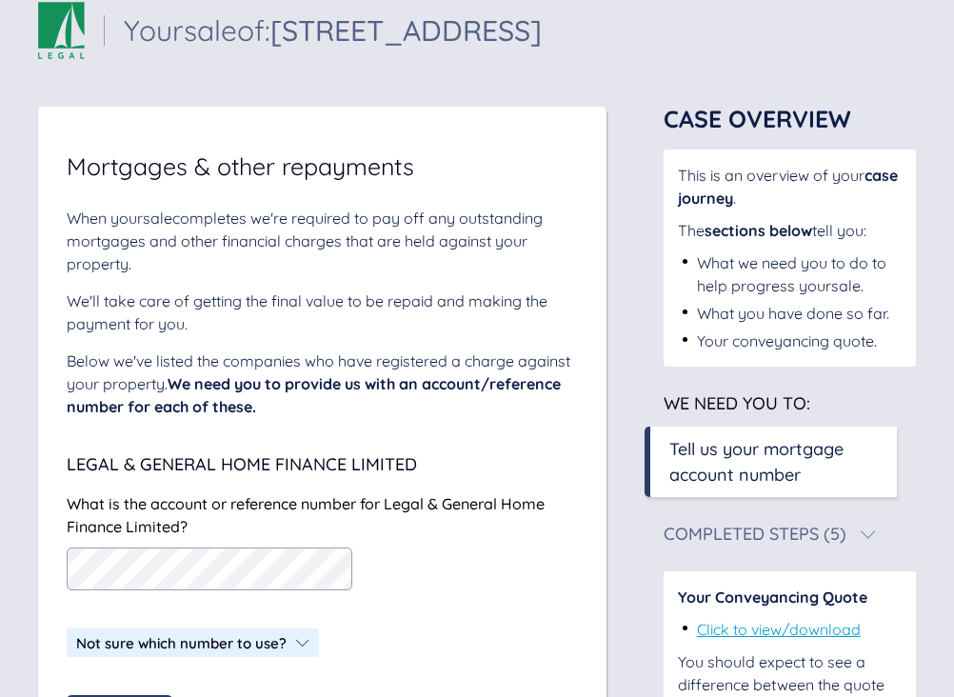
scroll to position [189, 0]
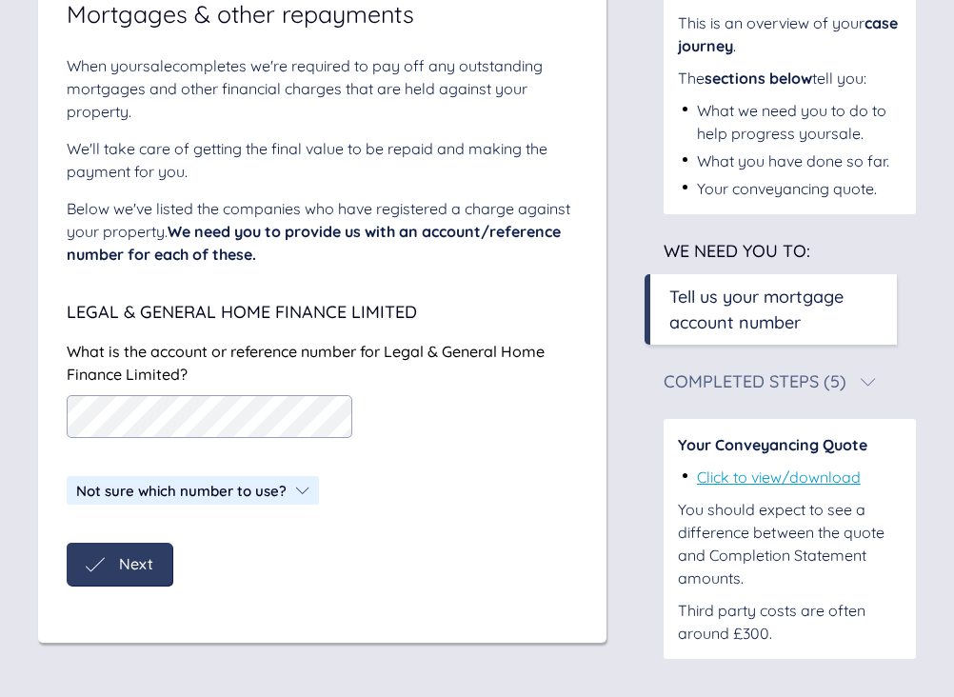
click at [121, 569] on span "Next" at bounding box center [136, 563] width 34 height 17
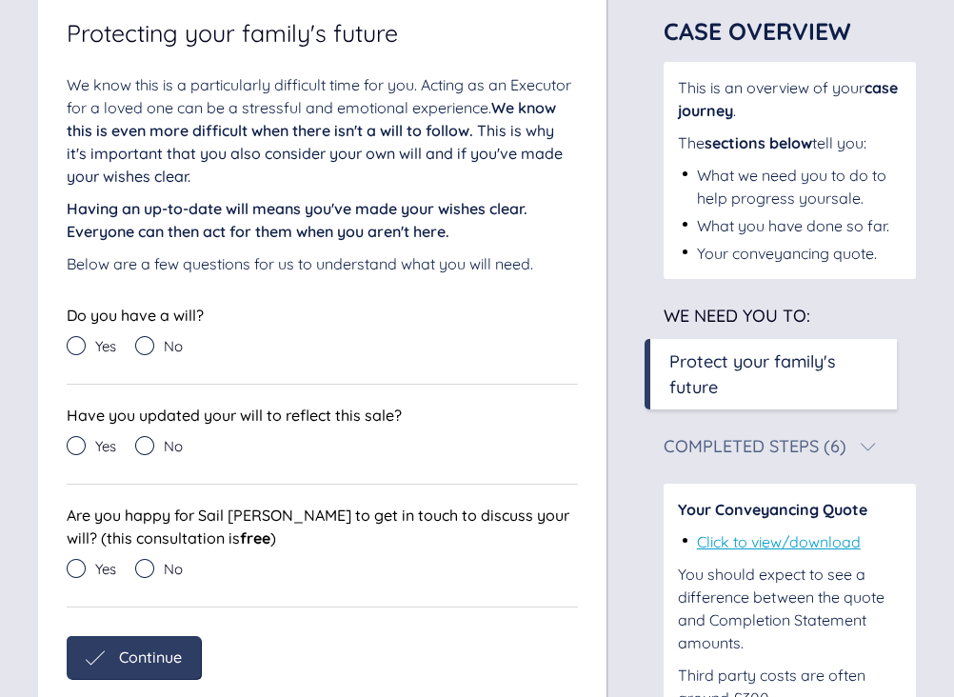
scroll to position [215, 0]
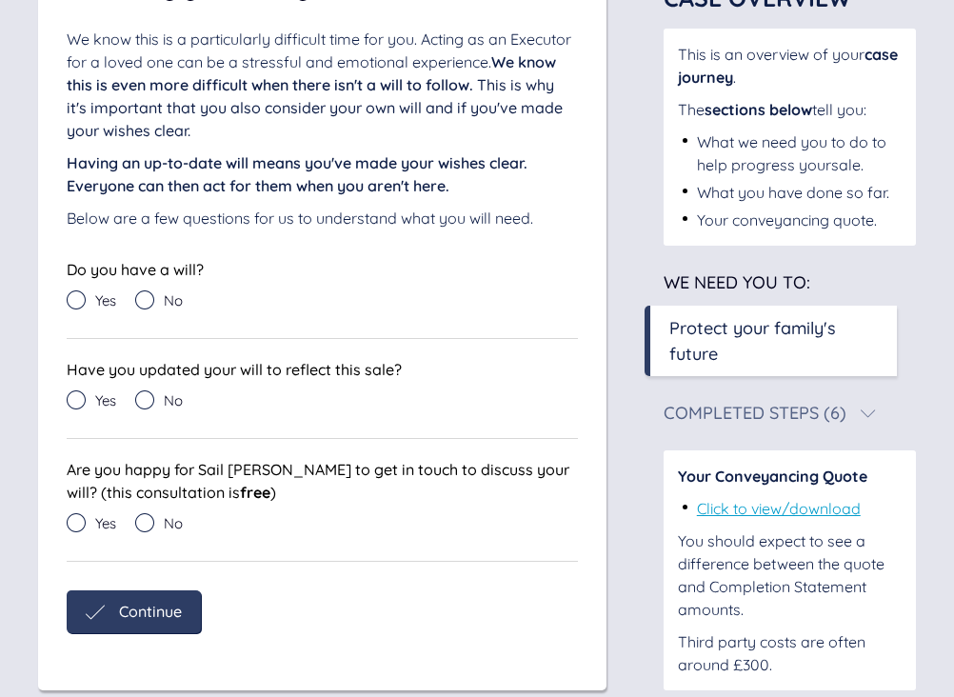
click at [148, 300] on icon at bounding box center [144, 299] width 19 height 19
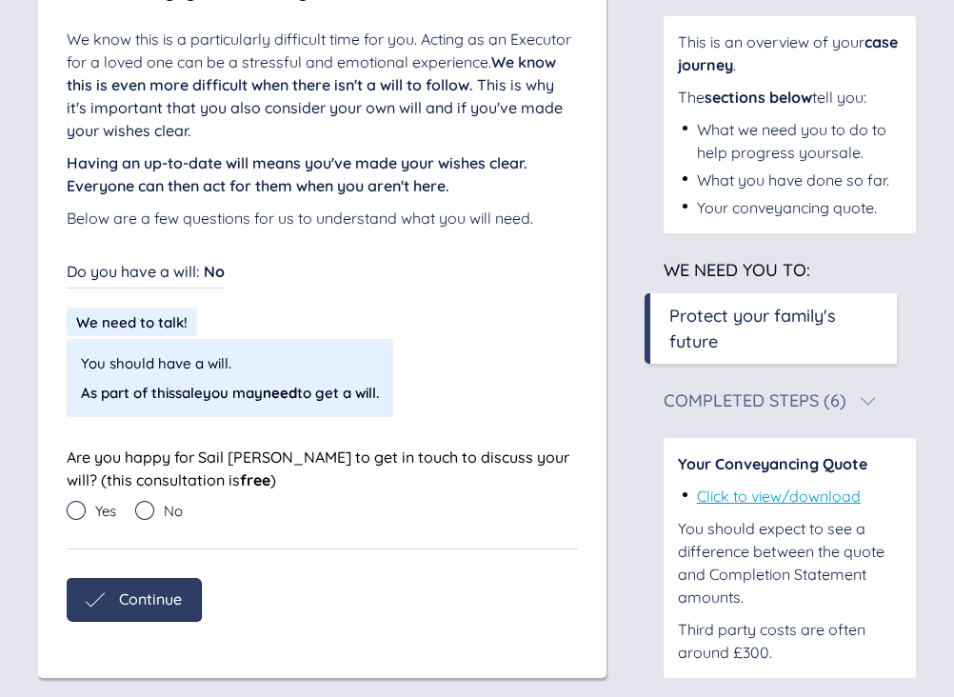
scroll to position [234, 0]
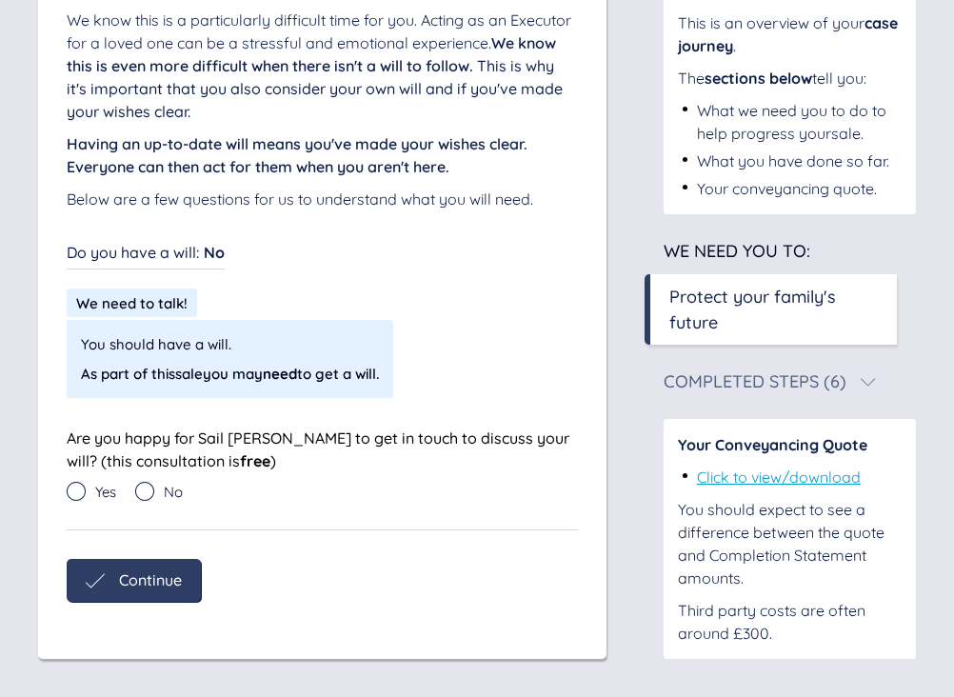
click at [81, 492] on icon at bounding box center [76, 491] width 19 height 19
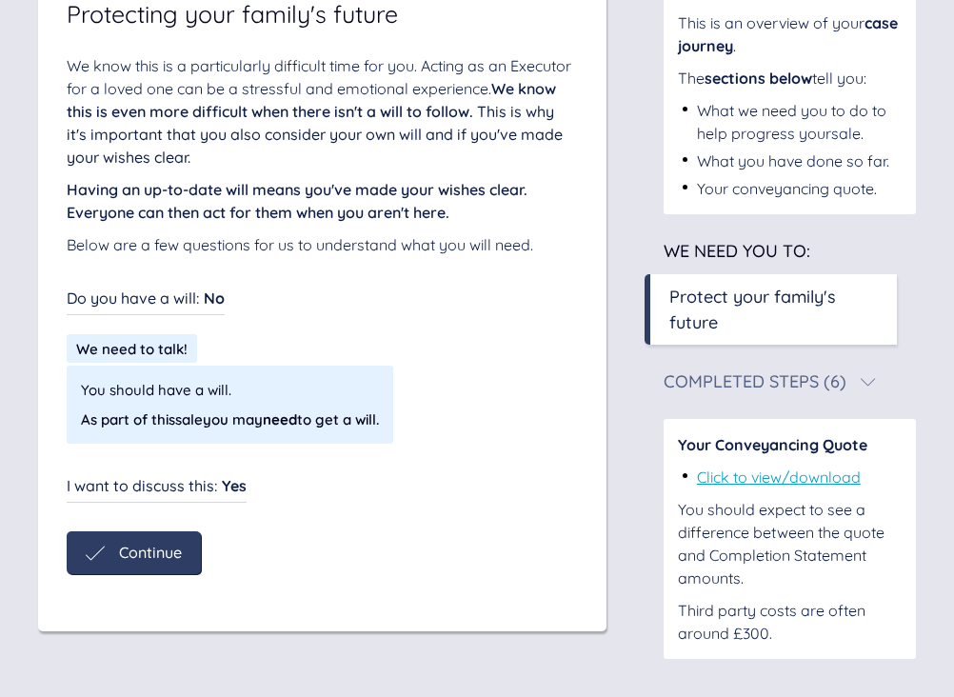
click at [150, 557] on span "Continue" at bounding box center [150, 552] width 63 height 17
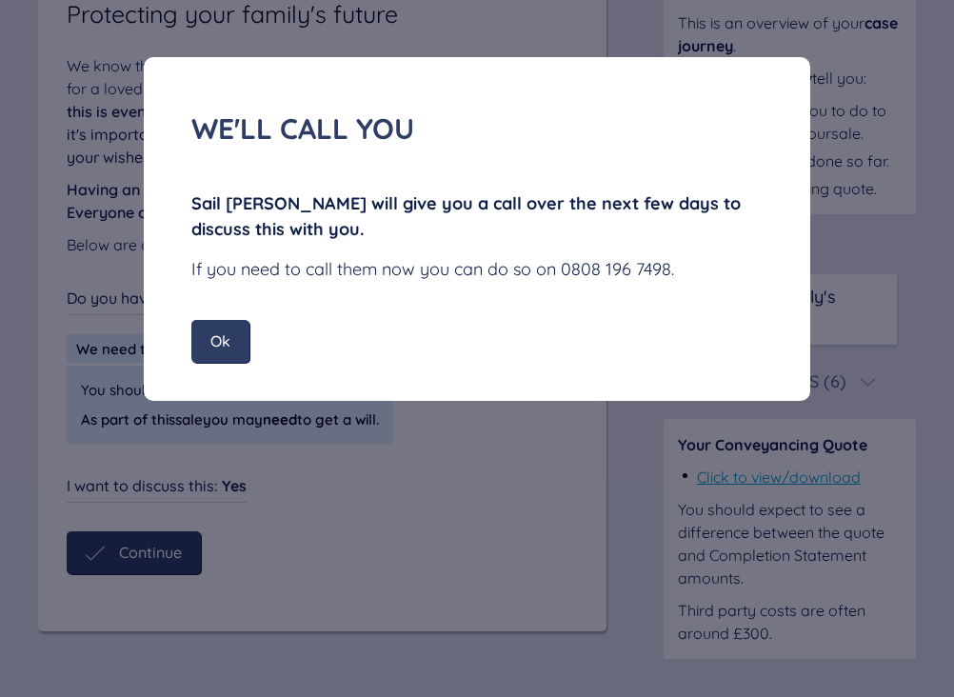
click at [227, 344] on span "Ok" at bounding box center [220, 340] width 20 height 17
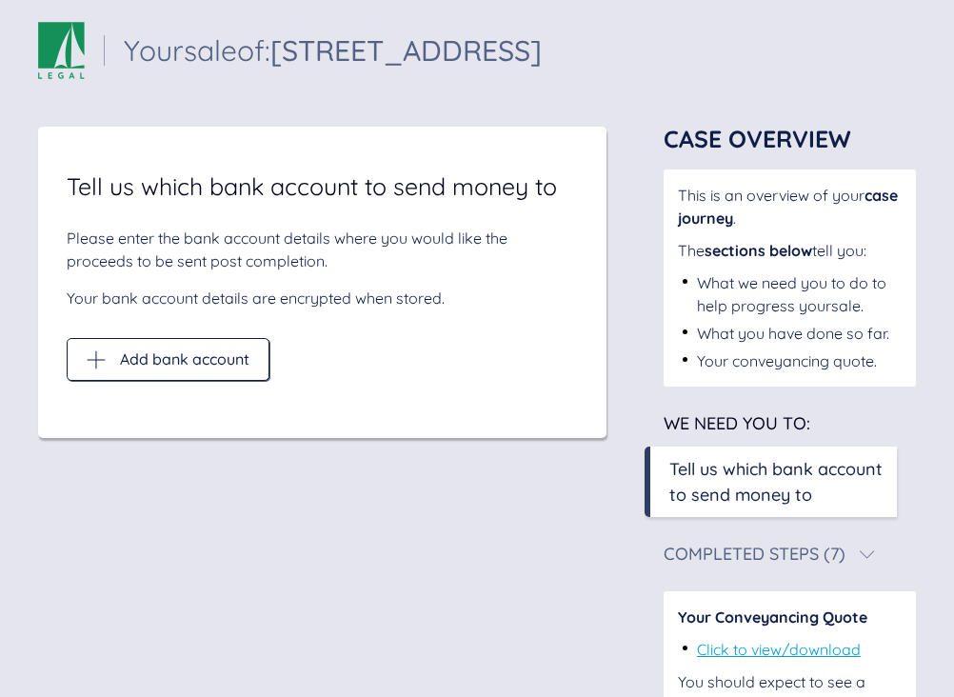
scroll to position [13, 0]
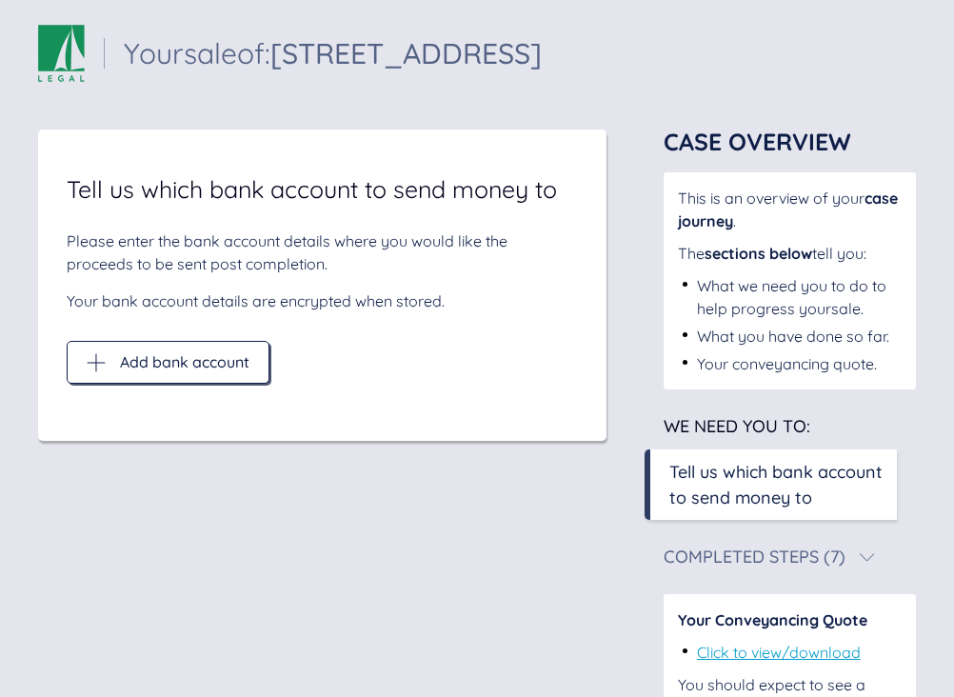
click at [190, 363] on span "Add bank account" at bounding box center [185, 361] width 130 height 17
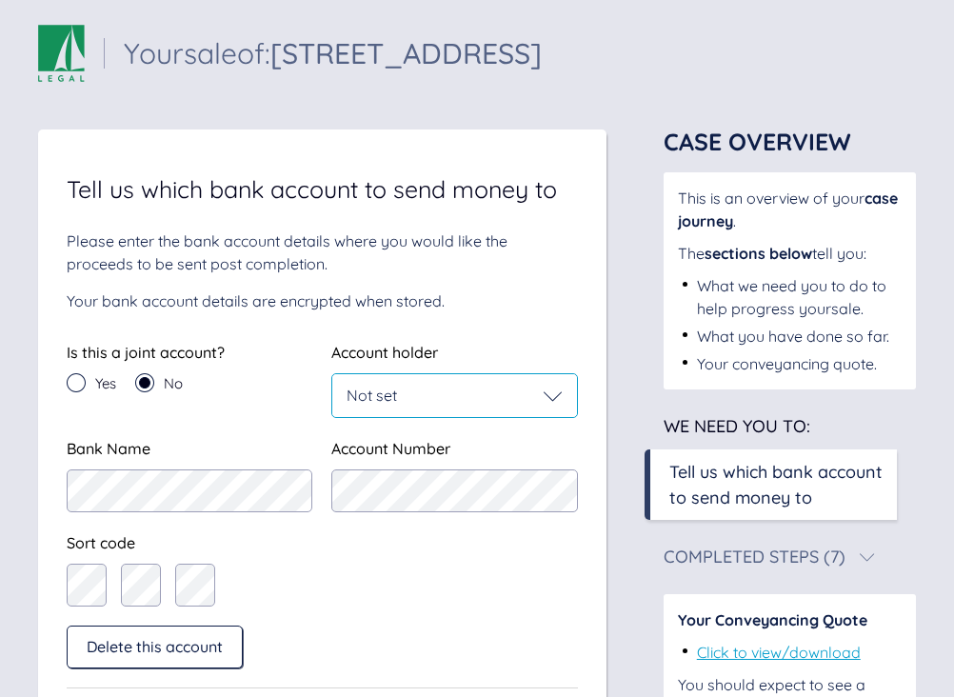
click at [426, 391] on div "Not set" at bounding box center [454, 396] width 215 height 19
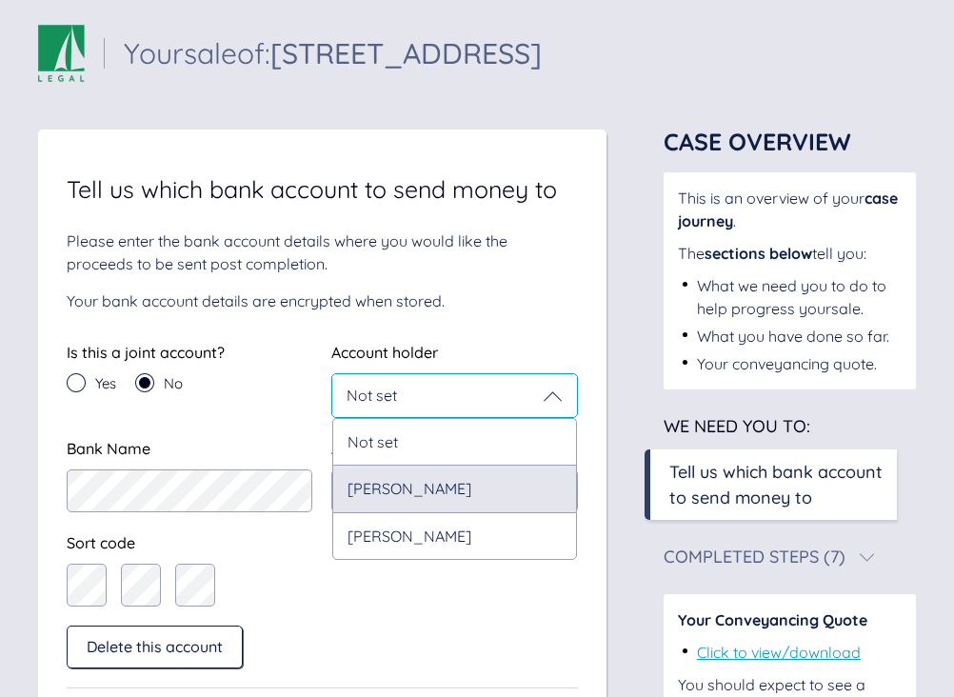
click at [412, 484] on div "Katherine Charlotte Baldwin" at bounding box center [454, 488] width 244 height 47
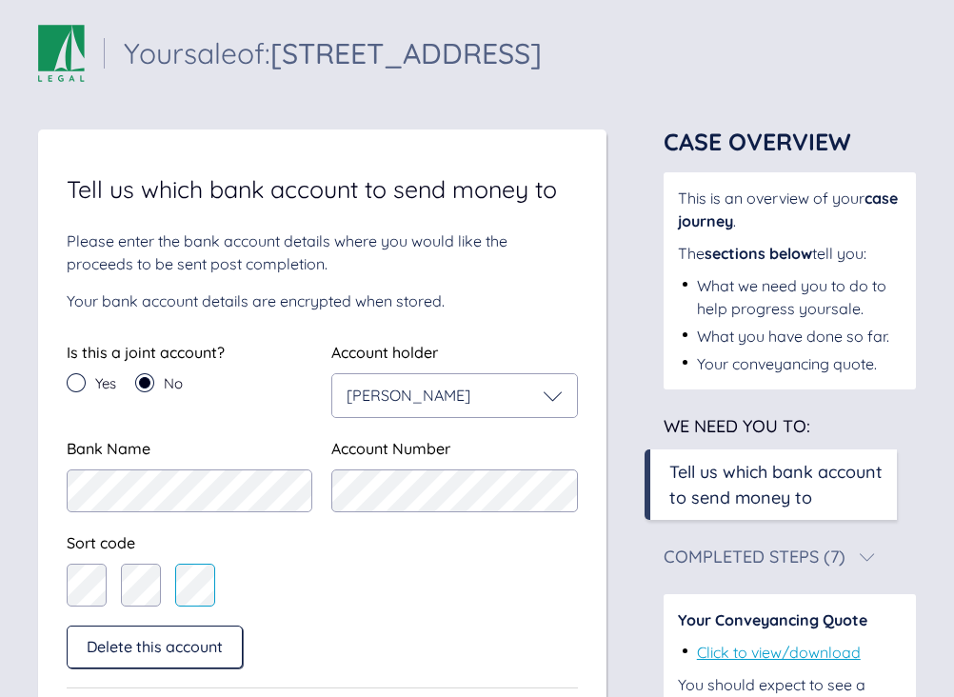
scroll to position [189, 0]
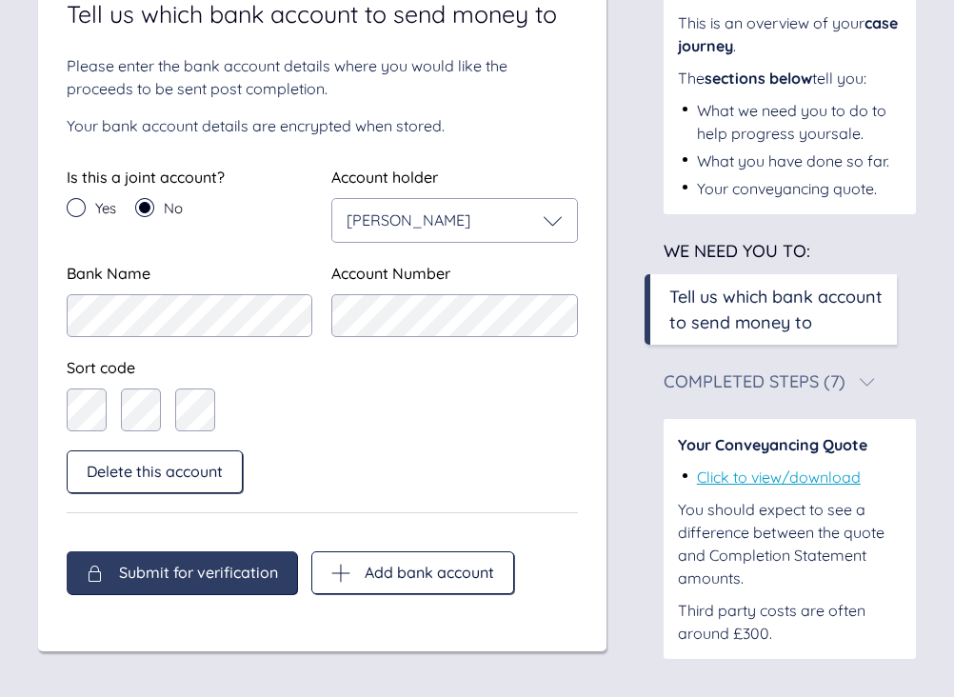
click at [203, 579] on span "Submit for verification" at bounding box center [198, 572] width 159 height 17
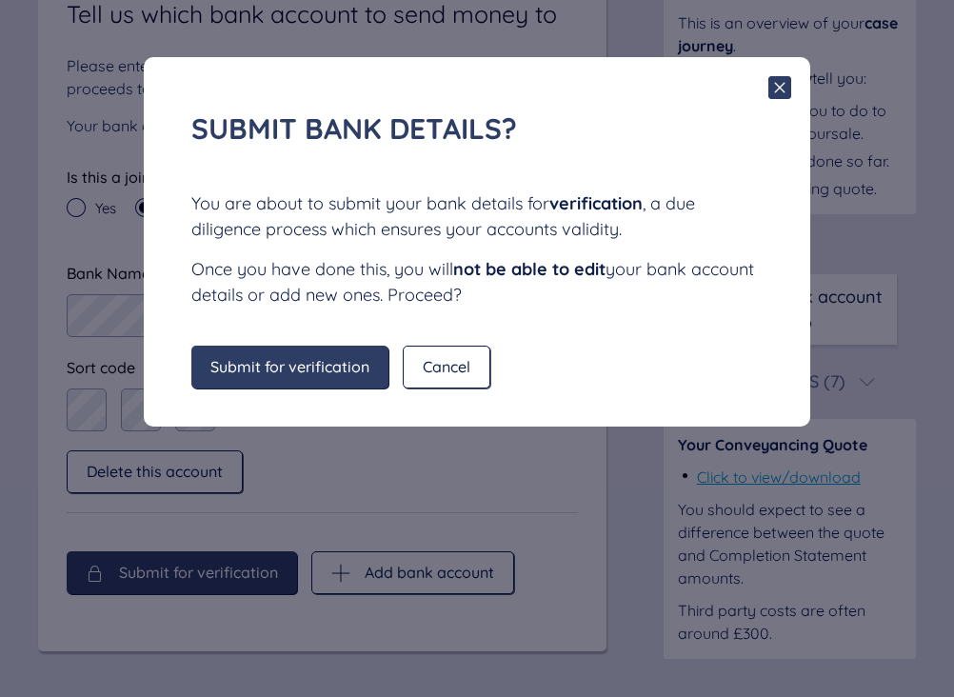
click at [308, 375] on span "Submit for verification" at bounding box center [289, 366] width 159 height 17
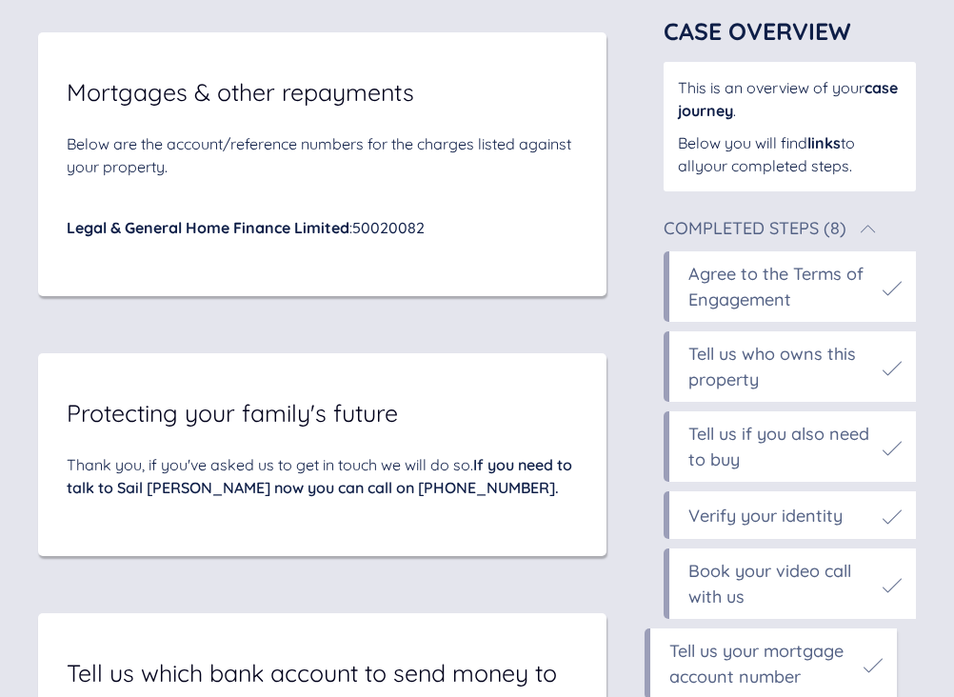
scroll to position [11606, 0]
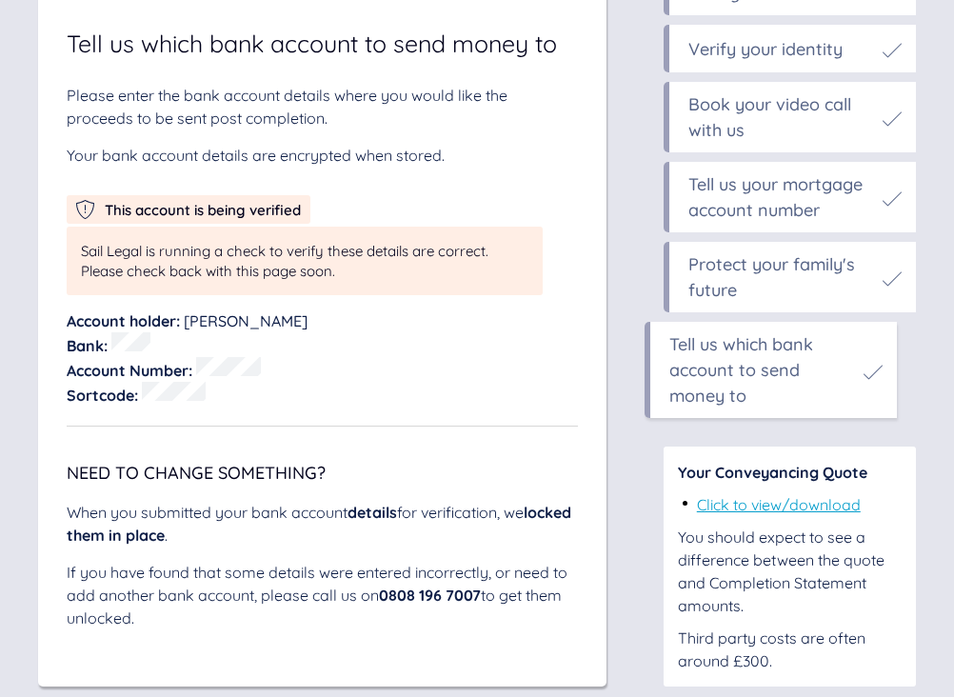
click at [802, 495] on link "Click to view/download" at bounding box center [779, 504] width 164 height 19
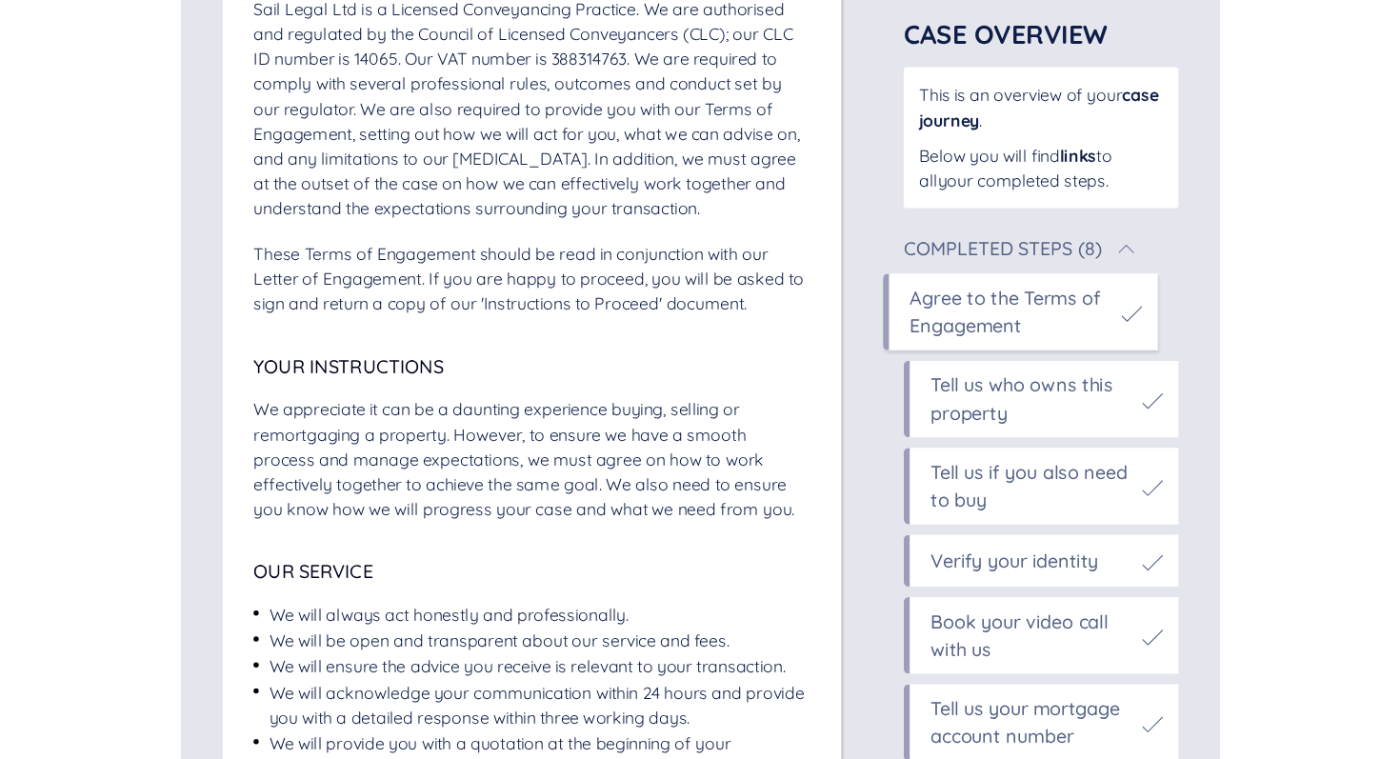
scroll to position [203, 0]
